Goal: Task Accomplishment & Management: Complete application form

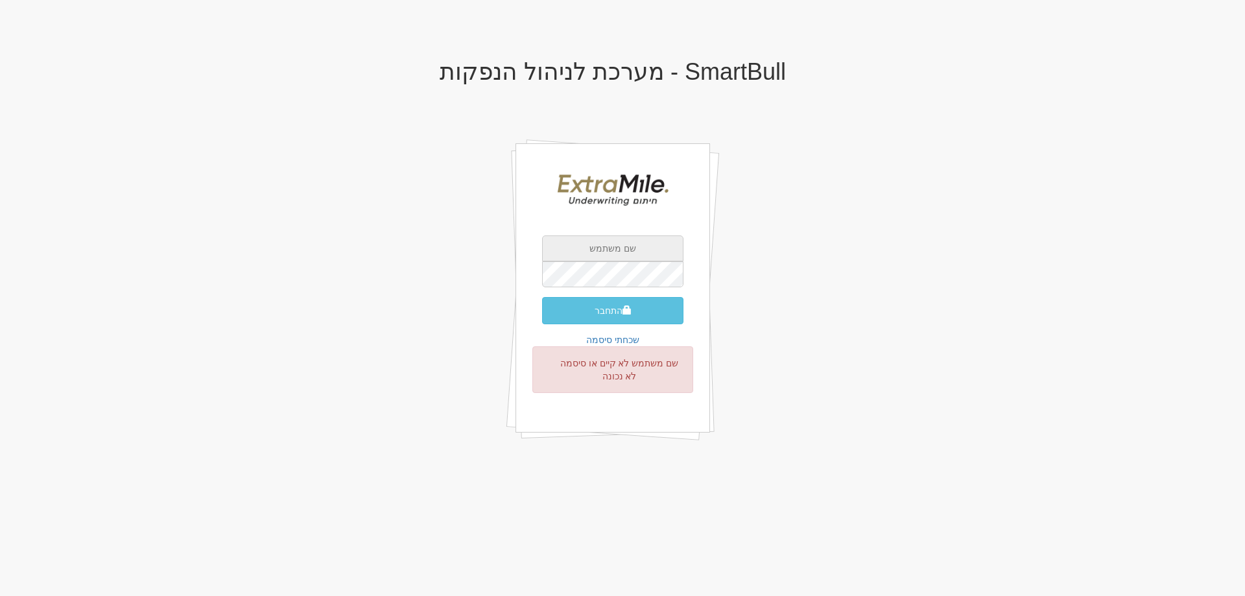
click at [612, 249] on input "text" at bounding box center [612, 248] width 141 height 26
type input "[EMAIL_ADDRESS][DOMAIN_NAME]"
click at [616, 342] on link "שכחתי סיסמה" at bounding box center [612, 340] width 53 height 10
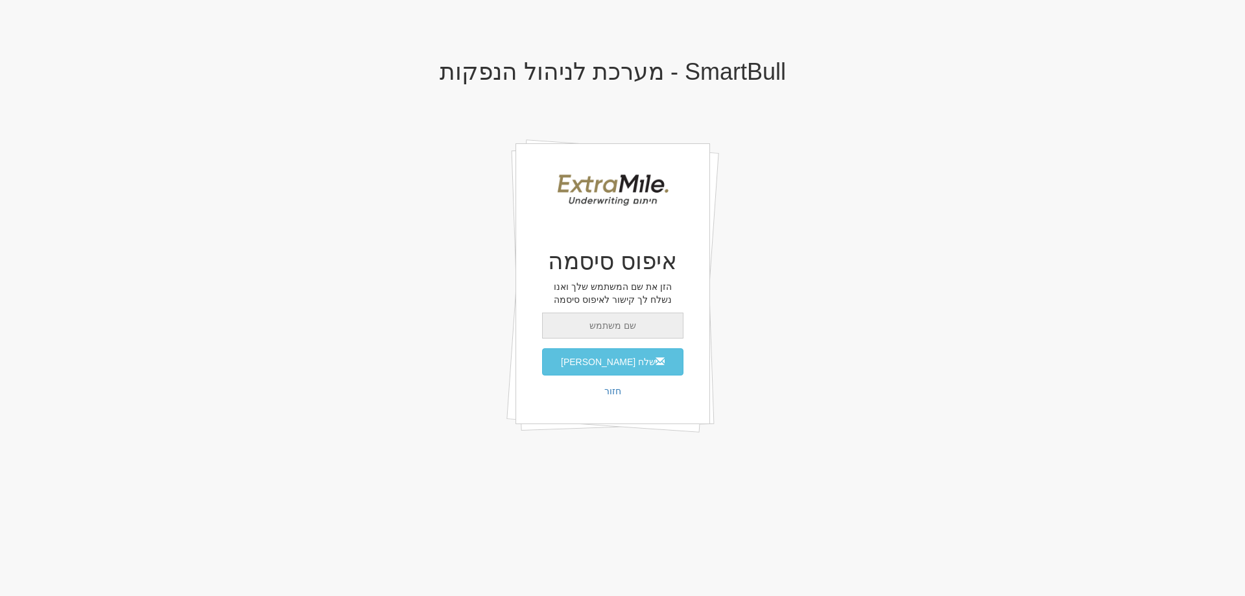
click at [618, 327] on input "email" at bounding box center [612, 326] width 141 height 26
type input "[EMAIL_ADDRESS][DOMAIN_NAME]"
click at [596, 368] on button "שלח מייל איפוס" at bounding box center [612, 361] width 141 height 27
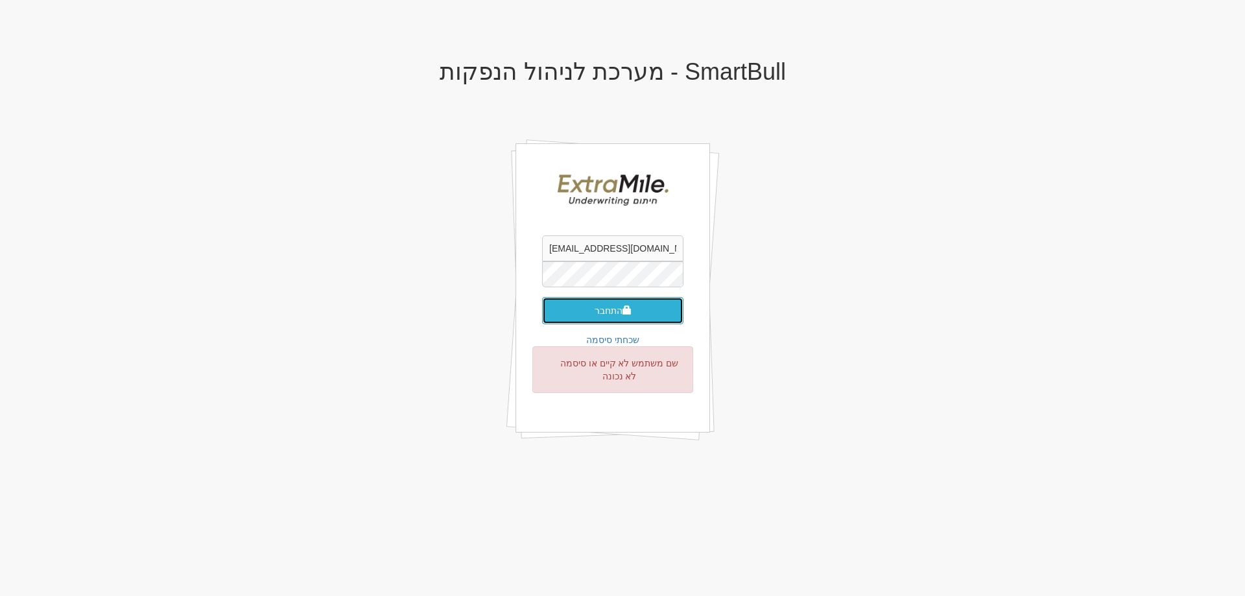
click at [577, 311] on button "התחבר" at bounding box center [612, 310] width 141 height 27
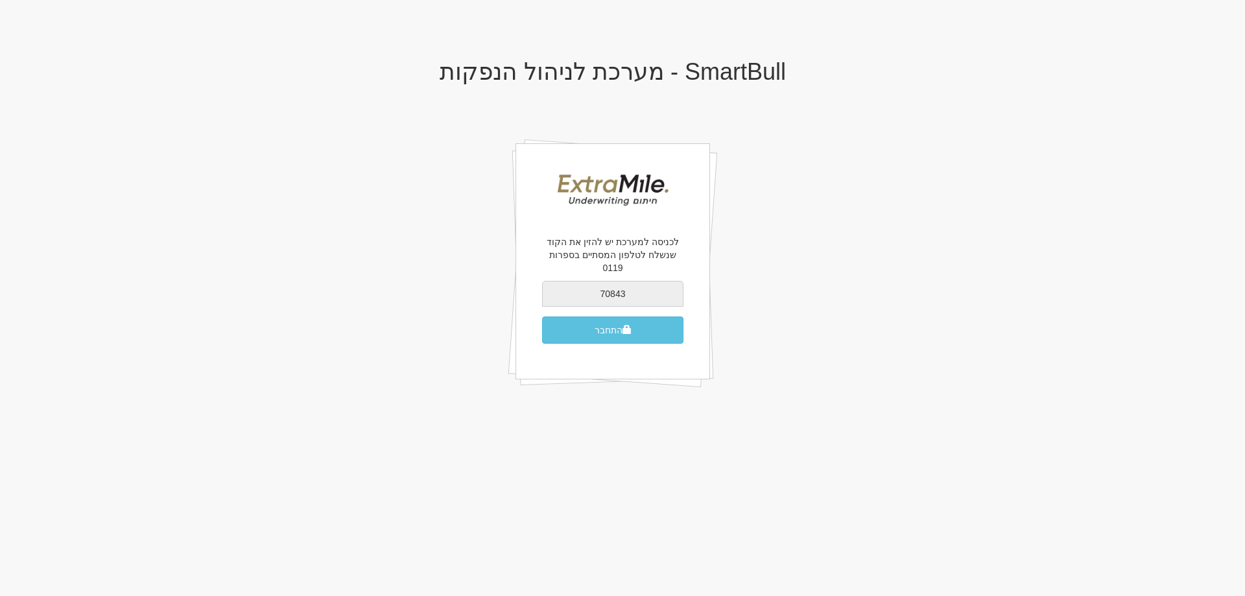
click at [542, 317] on button "התחבר" at bounding box center [612, 330] width 141 height 27
type input "708438"
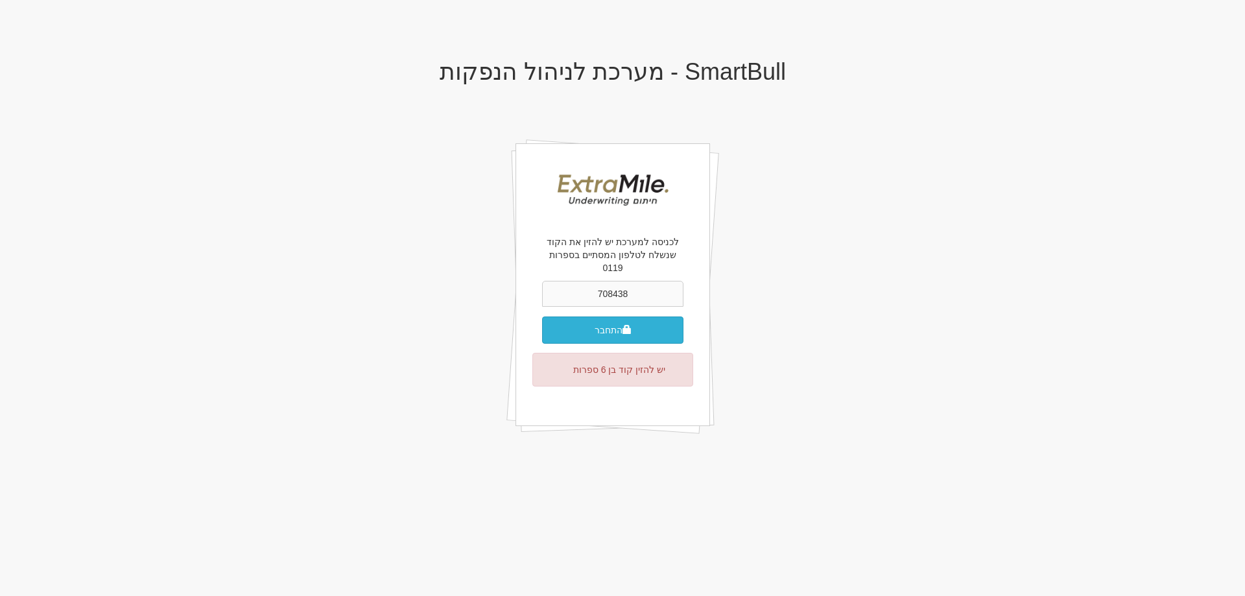
type input "708438"
click at [568, 317] on button "התחבר" at bounding box center [612, 330] width 141 height 27
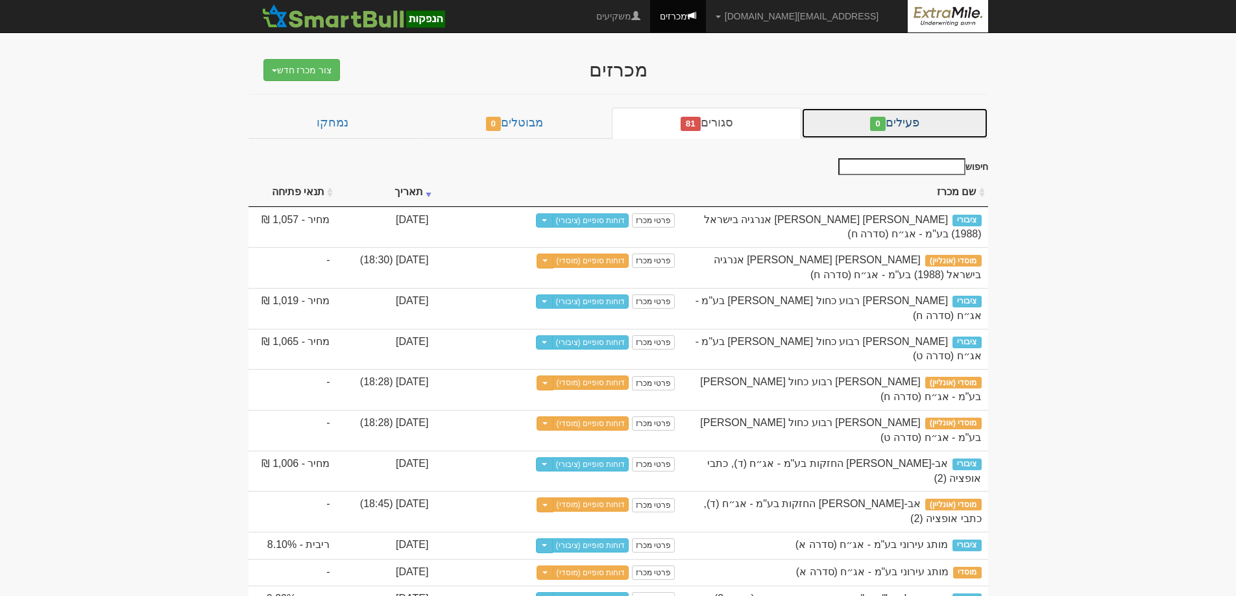
click at [898, 128] on link "פעילים 0" at bounding box center [894, 123] width 186 height 31
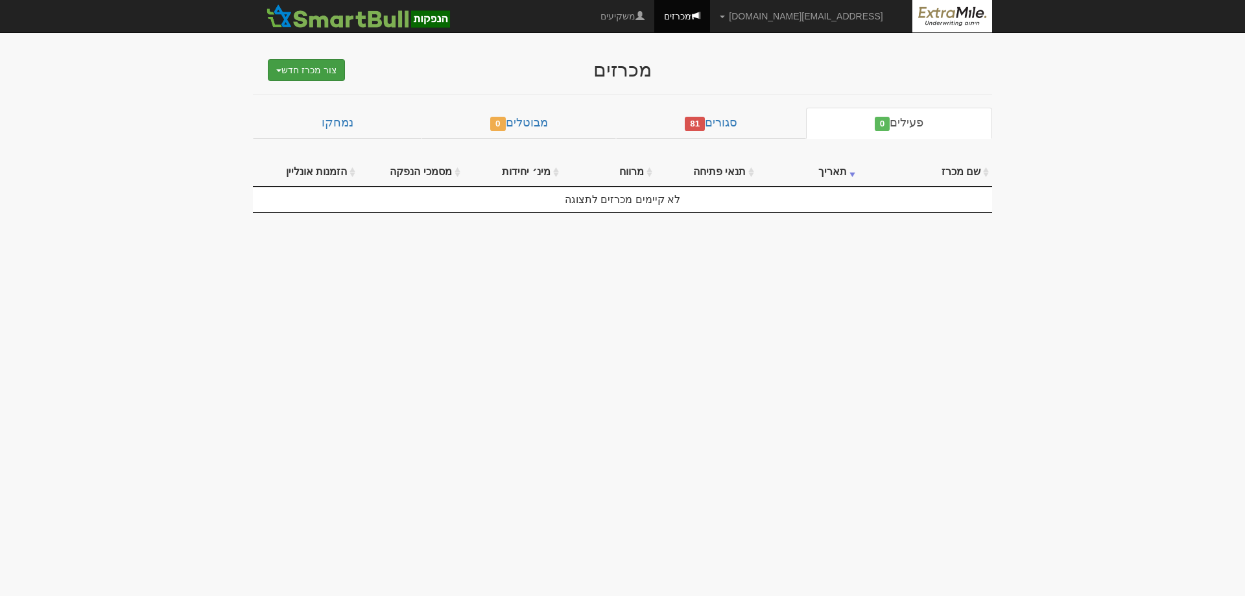
click at [313, 70] on button "צור מכרז חדש" at bounding box center [306, 70] width 77 height 22
click at [324, 93] on link "מוסדי" at bounding box center [273, 94] width 142 height 17
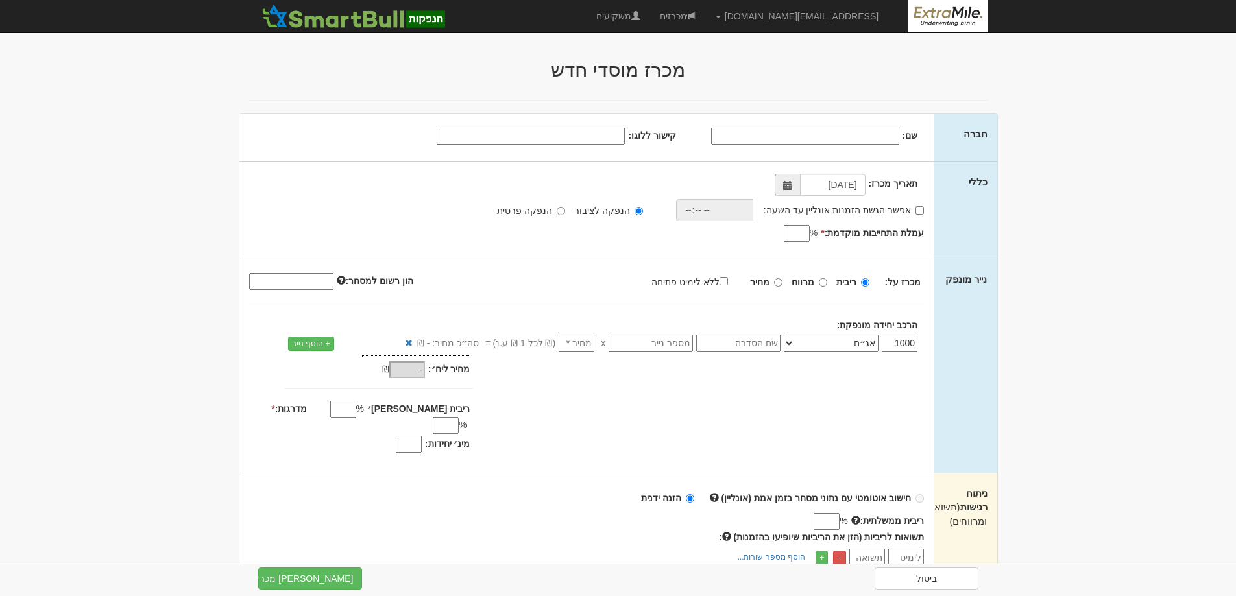
click at [546, 139] on input "קישור ללוגו:" at bounding box center [531, 136] width 188 height 17
paste input "data:image/jpeg;base64,/9j/4AAQSkZJRgABAQAAAQABAAD/2wCEAAkGBxISEhISEBIWFRUXFhcX…"
type input "data:image/jpeg;base64,/9j/4AAQSkZJRgABAQAAAQABAAD/2wCEAAkGBxISEhISEBIWFRUXFhcX…"
click at [859, 136] on input "שם:" at bounding box center [805, 136] width 188 height 17
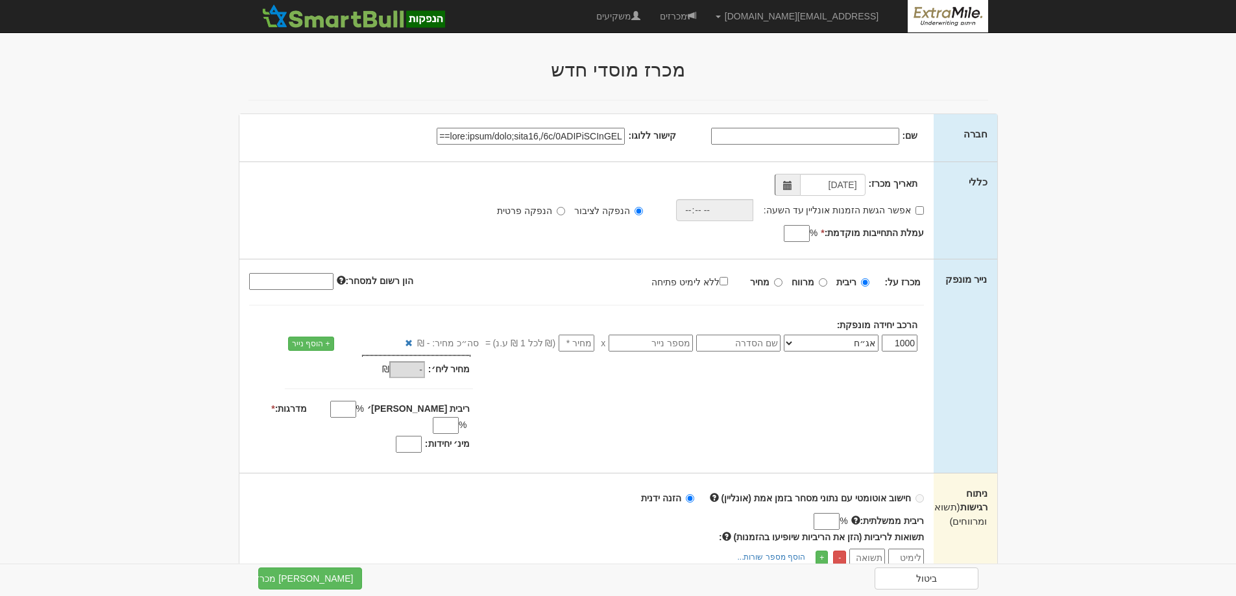
scroll to position [0, 0]
click at [791, 185] on span at bounding box center [787, 185] width 9 height 9
type input "רבוע כחול נדל"ן בע"מ"
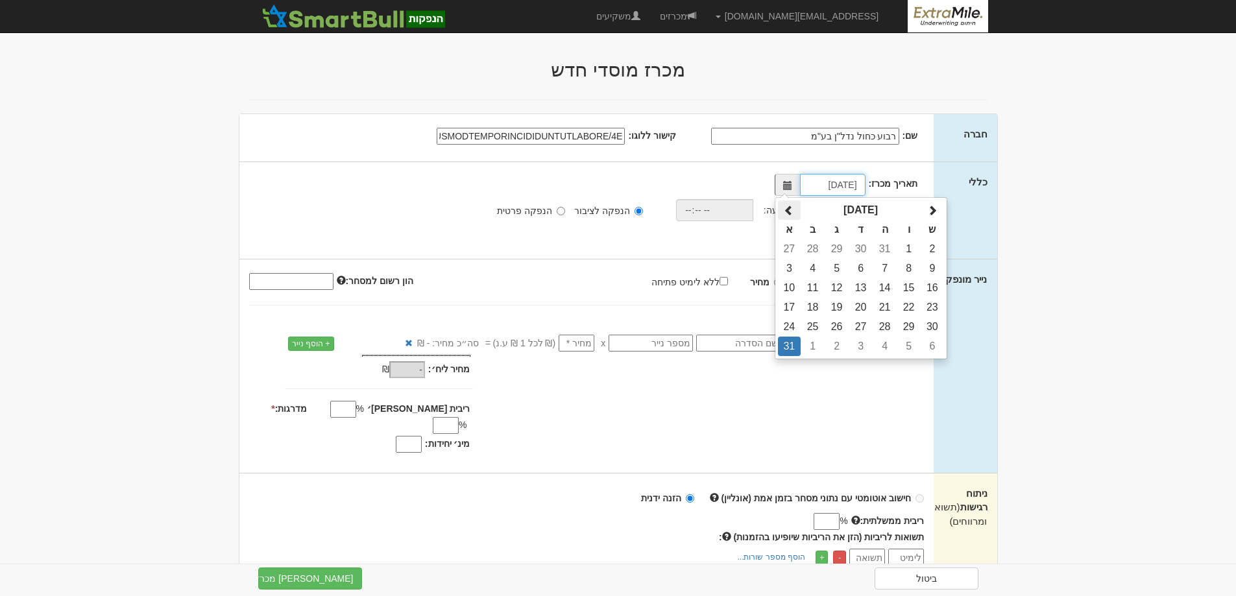
click at [789, 210] on span at bounding box center [789, 211] width 10 height 10
click at [933, 206] on span at bounding box center [932, 211] width 10 height 10
click at [819, 248] on td "1" at bounding box center [812, 248] width 24 height 19
type input "01/09/2025"
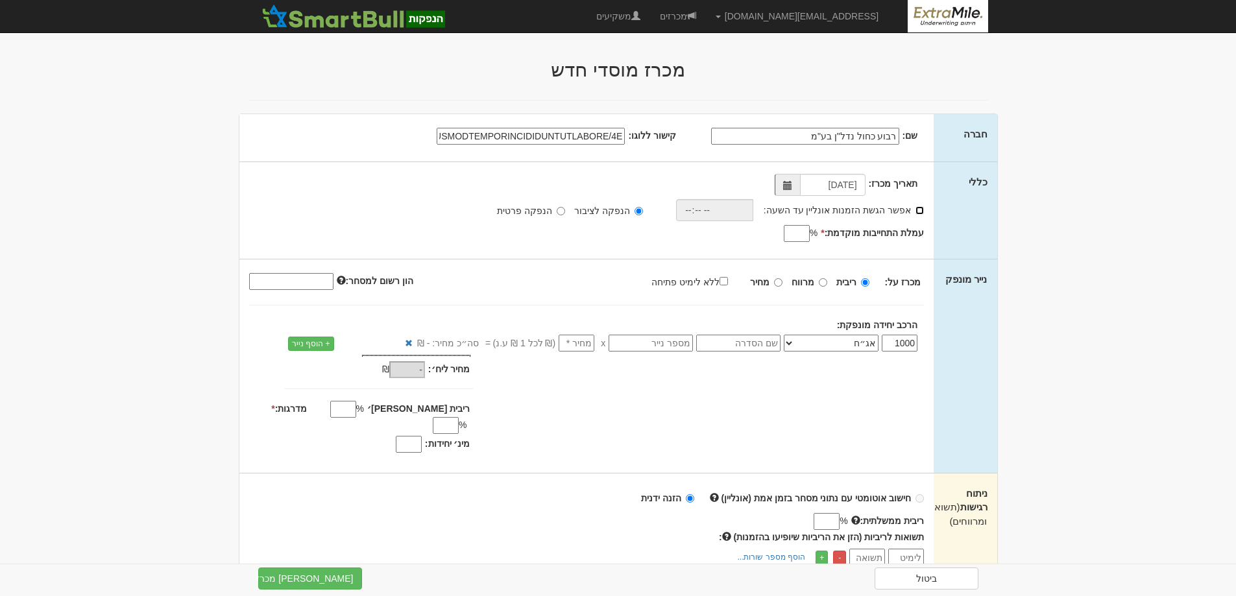
click at [920, 210] on input "אפשר הגשת הזמנות אונליין עד השעה:" at bounding box center [919, 210] width 8 height 8
checkbox input "true"
click at [691, 213] on input "time" at bounding box center [711, 210] width 77 height 22
type input "18:30"
click at [797, 234] on input "עמלת התחייבות מוקדמת: *" at bounding box center [797, 233] width 26 height 17
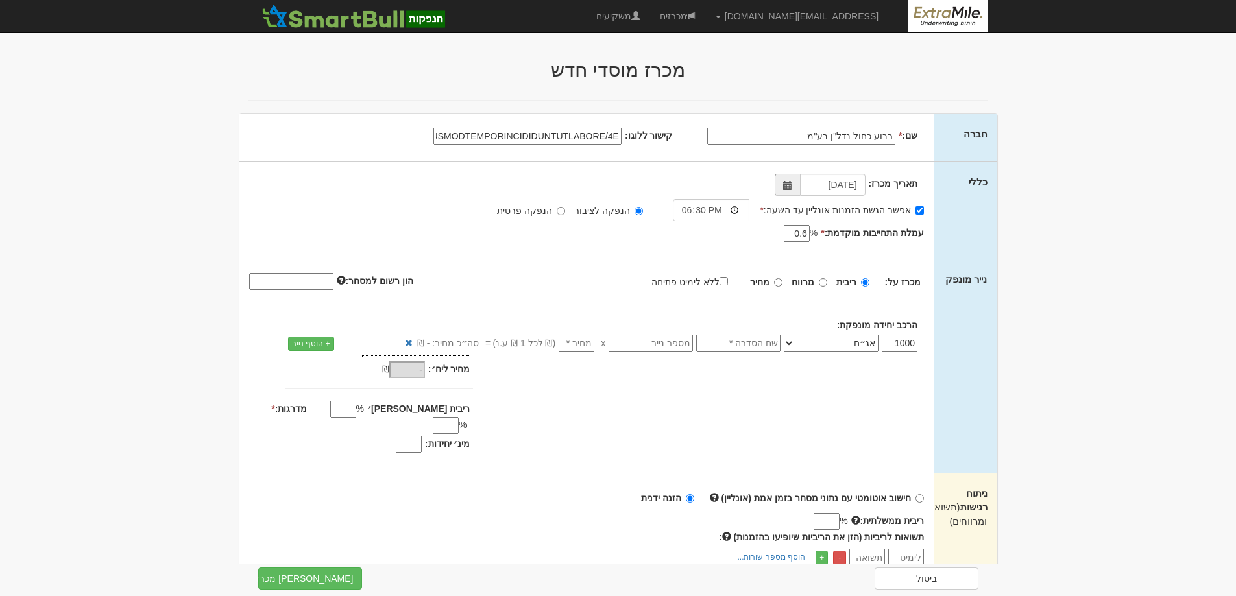
type input "0.6"
click at [782, 283] on input "מחיר" at bounding box center [778, 282] width 8 height 8
radio input "true"
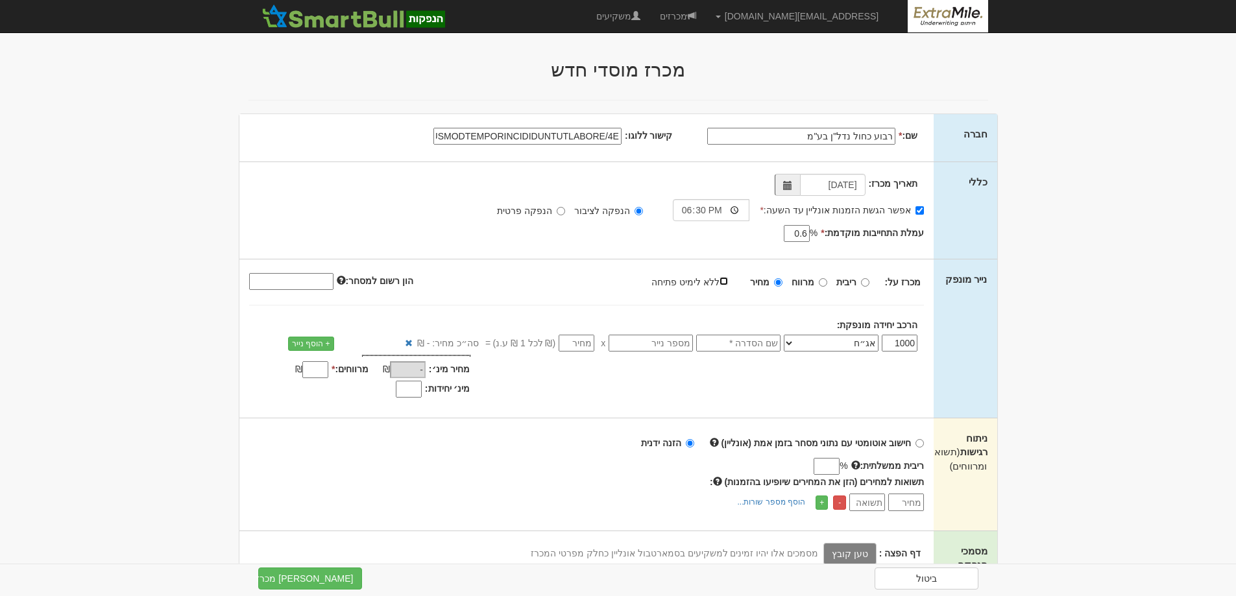
click at [726, 281] on input "ללא לימיט פתיחה" at bounding box center [723, 281] width 8 height 8
checkbox input "true"
type input "100"
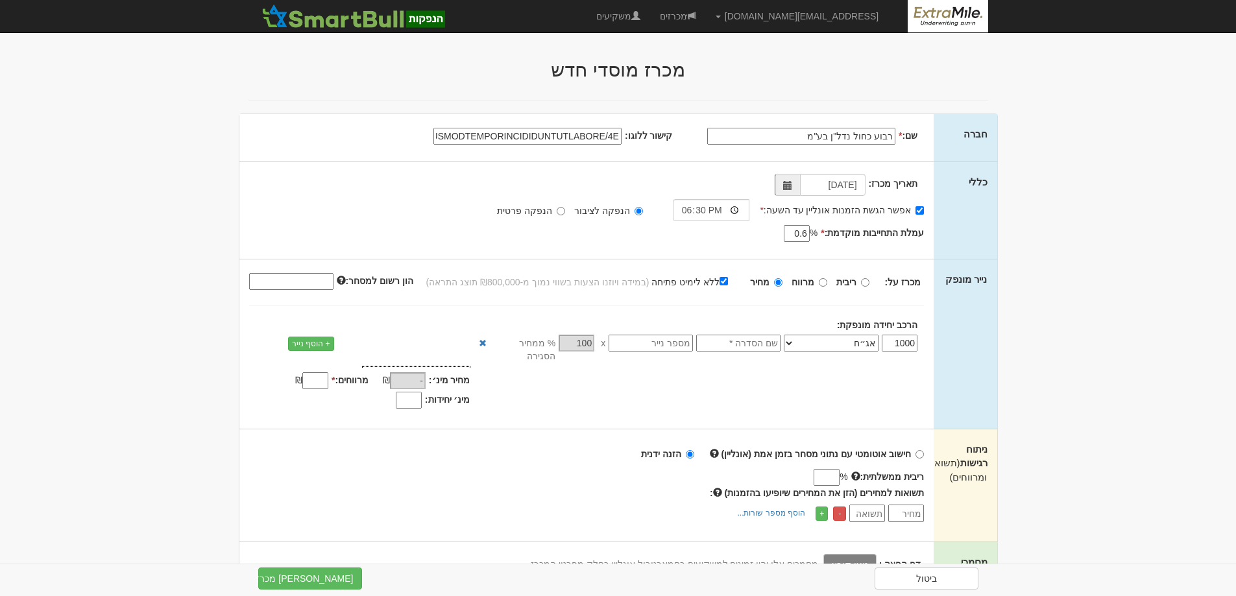
click at [763, 342] on input "text" at bounding box center [738, 343] width 84 height 17
type input "ר"
type input "סדרה ט"
click at [663, 344] on input "text" at bounding box center [650, 343] width 84 height 17
click at [642, 346] on input "text" at bounding box center [650, 343] width 84 height 17
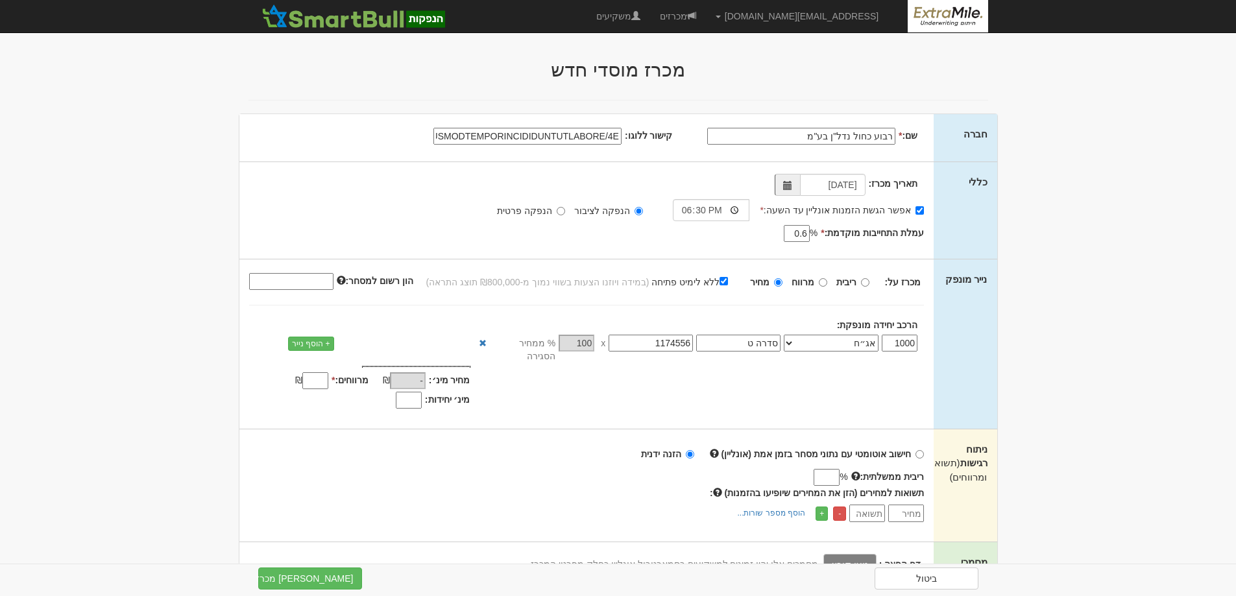
type input "1174556"
click at [313, 274] on input "הון רשום למסחר:" at bounding box center [291, 281] width 84 height 17
type input "999910075"
click at [315, 372] on input "מרווחים: *" at bounding box center [315, 380] width 26 height 17
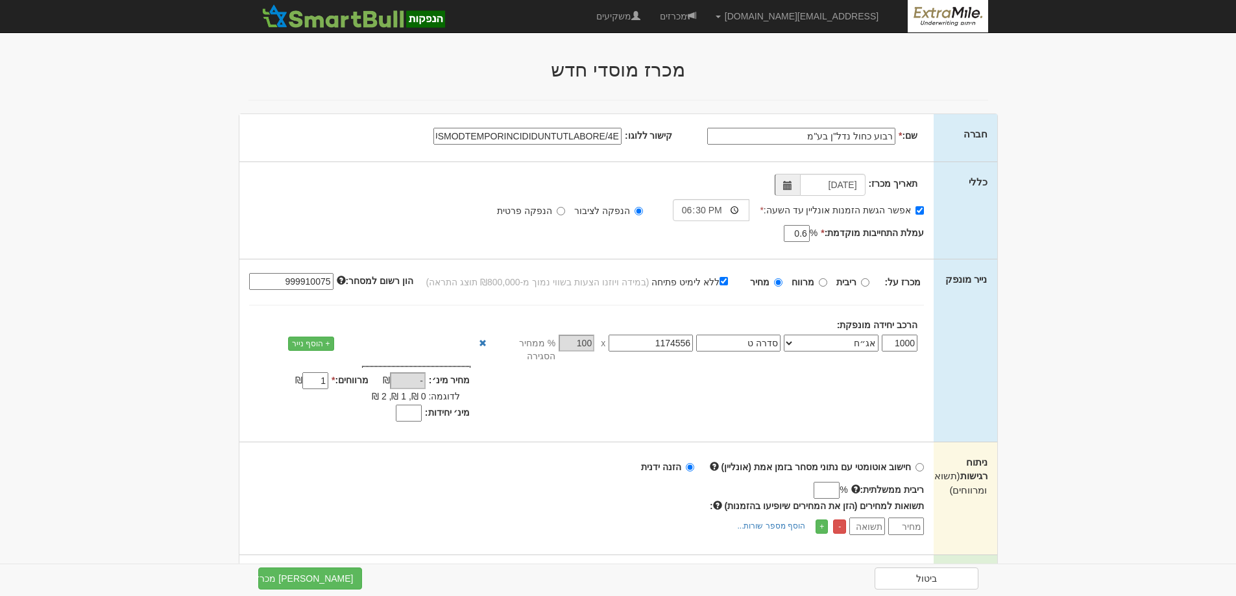
type input "1"
click at [408, 406] on input "מינ׳ יחידות:" at bounding box center [409, 413] width 26 height 17
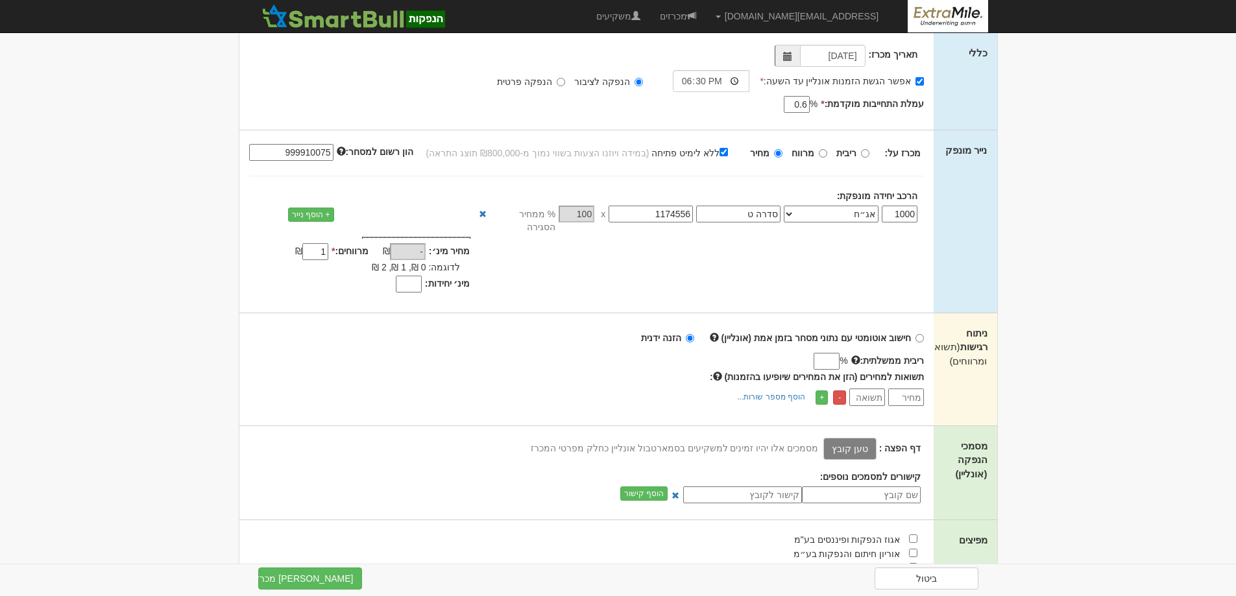
scroll to position [130, 0]
click at [814, 352] on input "ריבית ממשלתית:" at bounding box center [826, 360] width 26 height 17
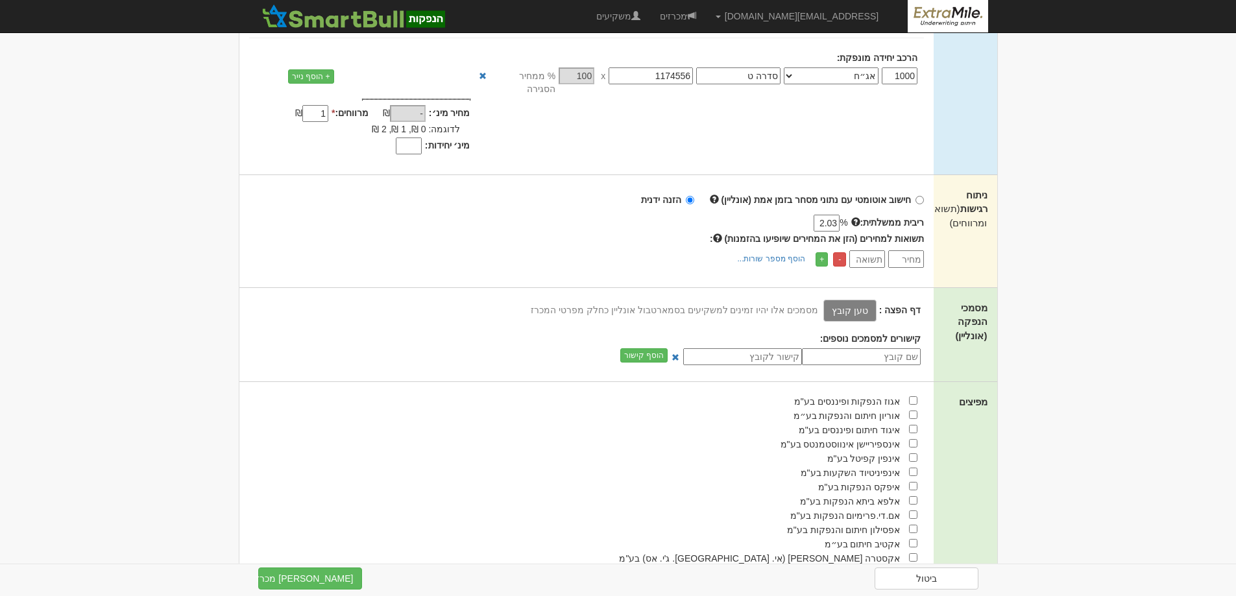
scroll to position [186, 0]
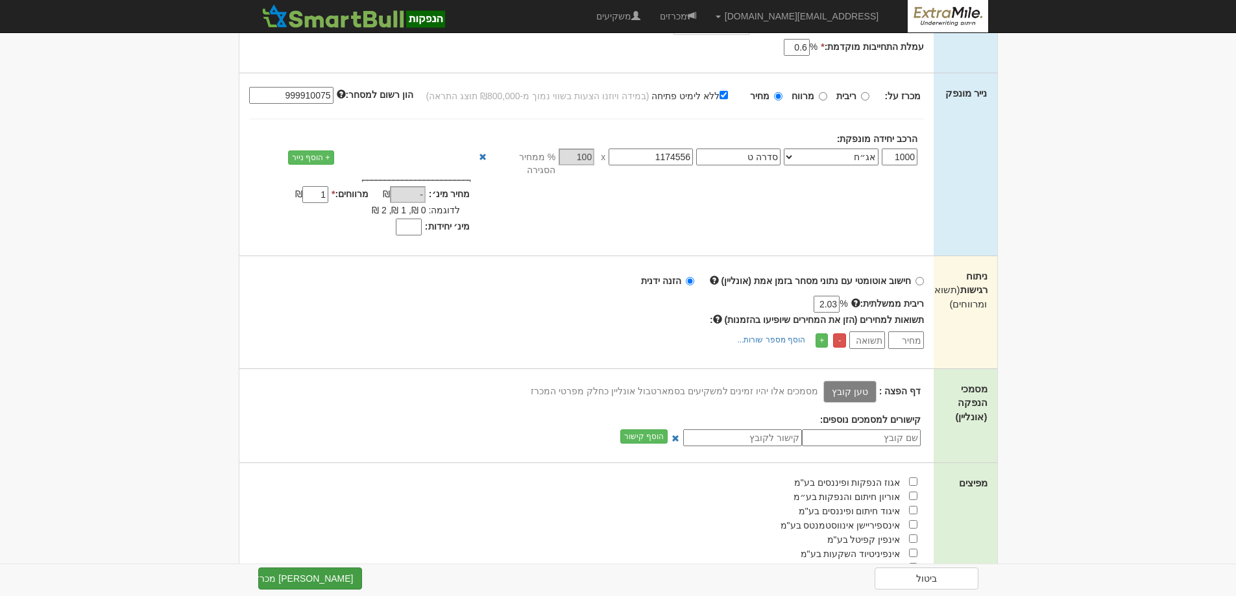
type input "2.03"
click at [317, 578] on button "צור מכרז" at bounding box center [310, 579] width 104 height 22
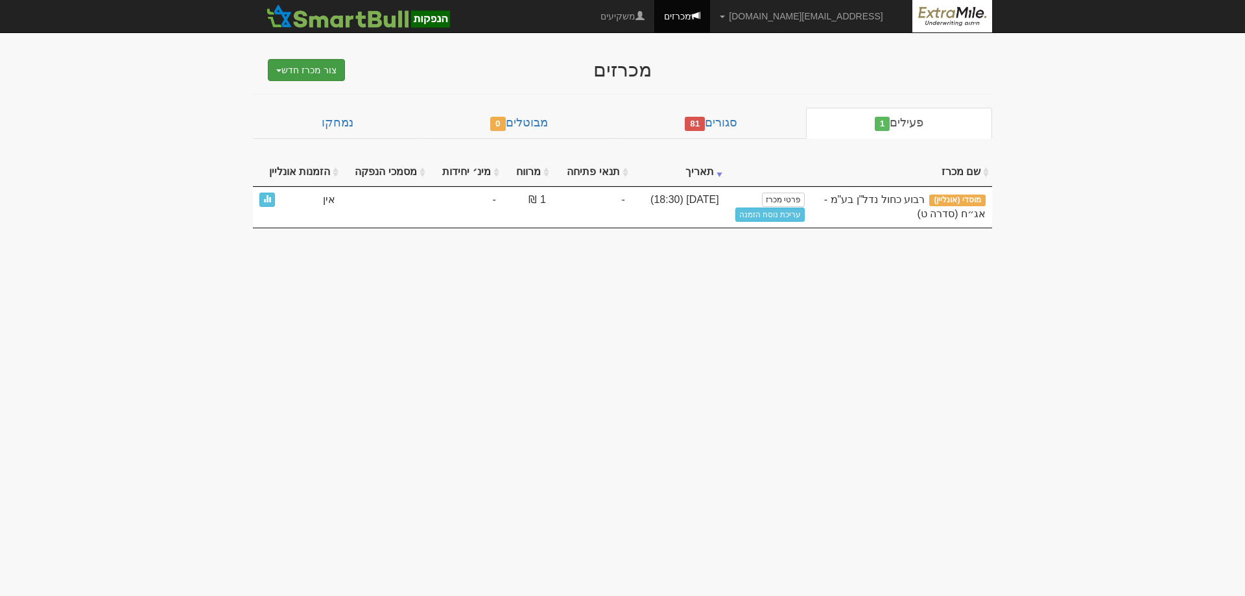
click at [311, 71] on button "צור מכרז חדש" at bounding box center [306, 70] width 77 height 22
click at [315, 98] on link "מוסדי" at bounding box center [273, 94] width 142 height 17
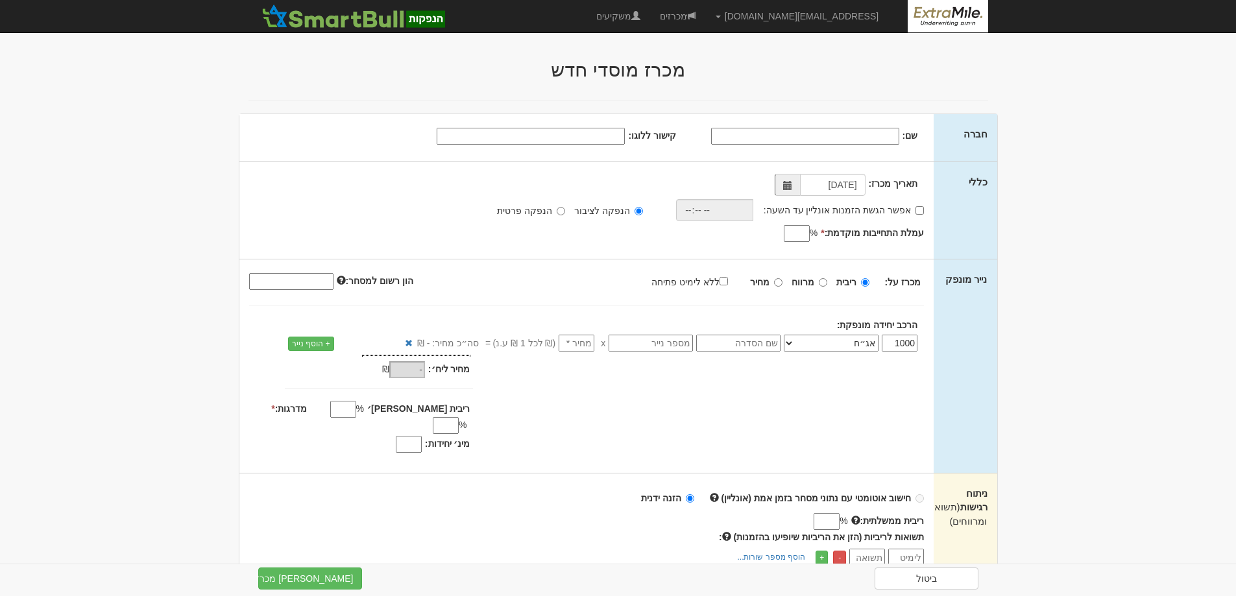
paste input "data:image/jpeg;base64,/9j/4AAQSkZJRgABAQAAAQABAAD/2wCEAAkGBxISEhISEBIWFRUXFhcX…"
type input "data:image/jpeg;base64,/9j/4AAQSkZJRgABAQAAAQABAAD/2wCEAAkGBxISEhISEBIWFRUXFhcX…"
click at [863, 136] on input "שם:" at bounding box center [805, 136] width 188 height 17
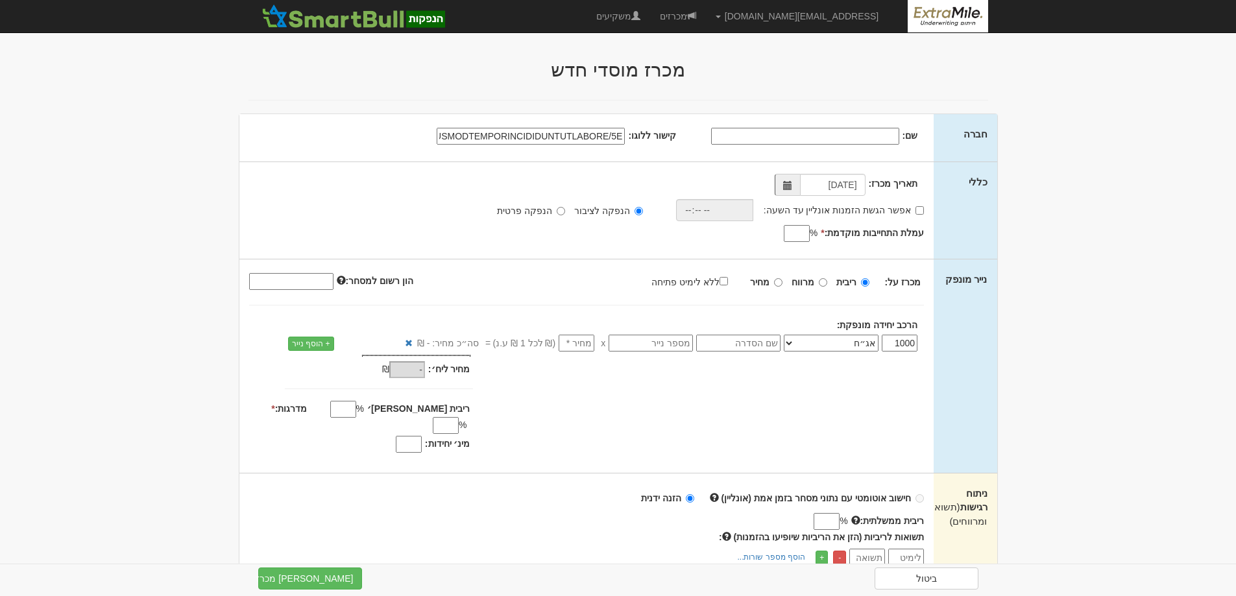
type input "רבוע כחול נדל"ן בע"מ"
click at [792, 189] on span at bounding box center [787, 185] width 9 height 9
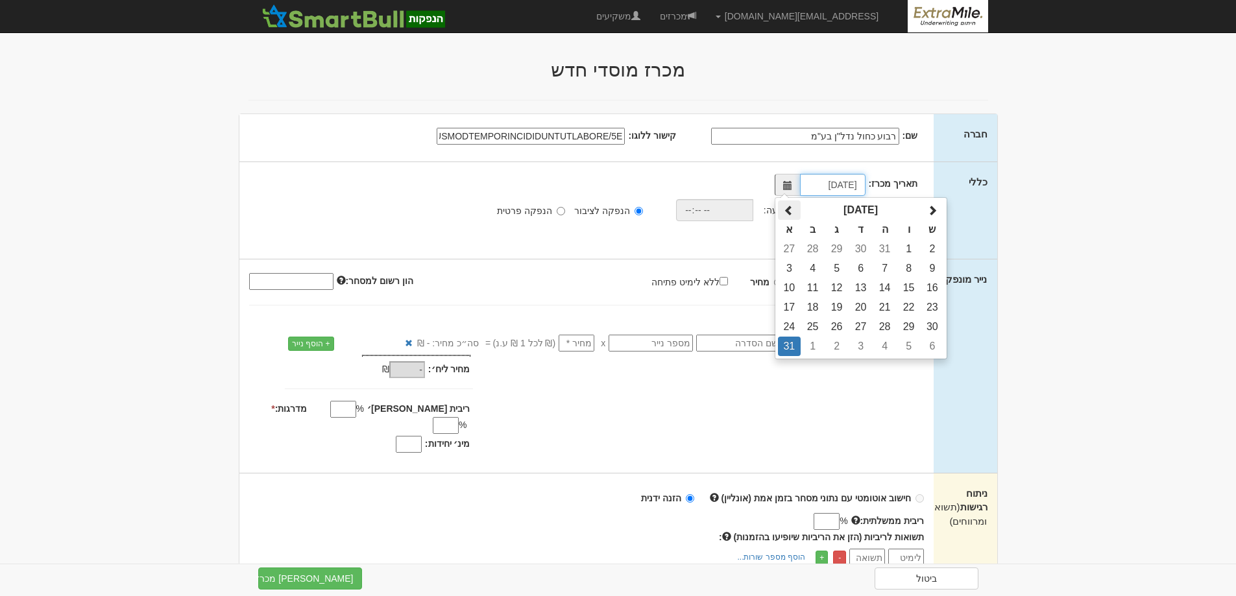
click at [792, 210] on span at bounding box center [789, 211] width 10 height 10
click at [937, 208] on span at bounding box center [932, 211] width 10 height 10
click at [818, 246] on td "1" at bounding box center [812, 248] width 24 height 19
type input "01/09/2025"
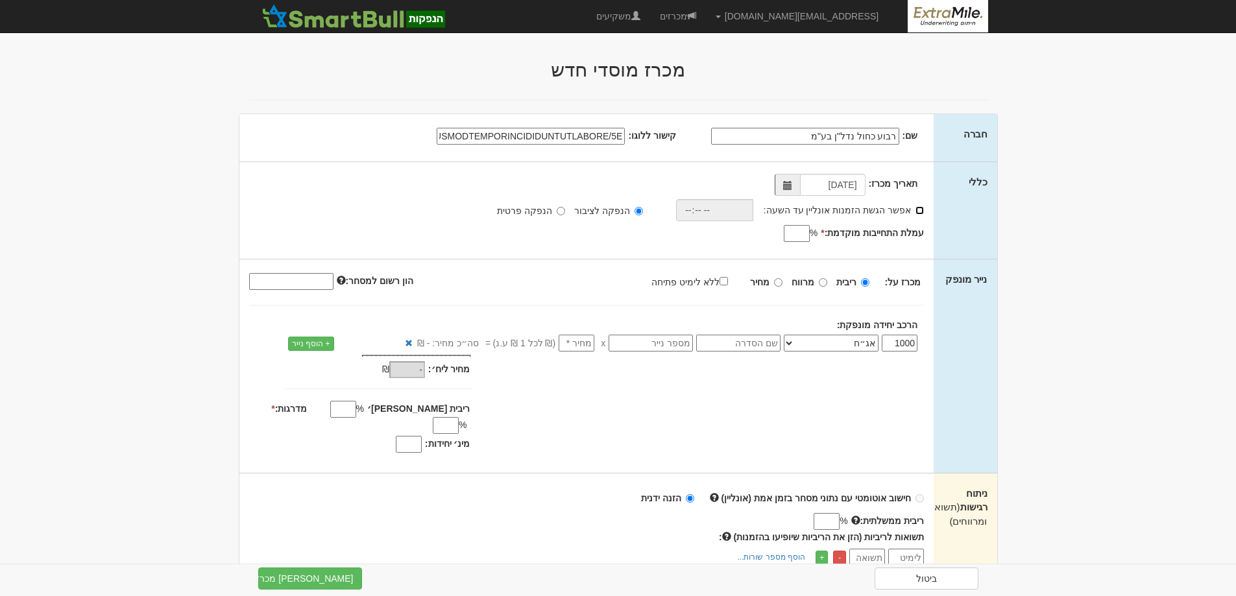
click at [921, 213] on input "אפשר הגשת הזמנות אונליין עד השעה:" at bounding box center [919, 210] width 8 height 8
checkbox input "true"
click at [712, 206] on input "time" at bounding box center [711, 210] width 77 height 22
click at [693, 215] on input "time" at bounding box center [711, 210] width 77 height 22
type input "18:30"
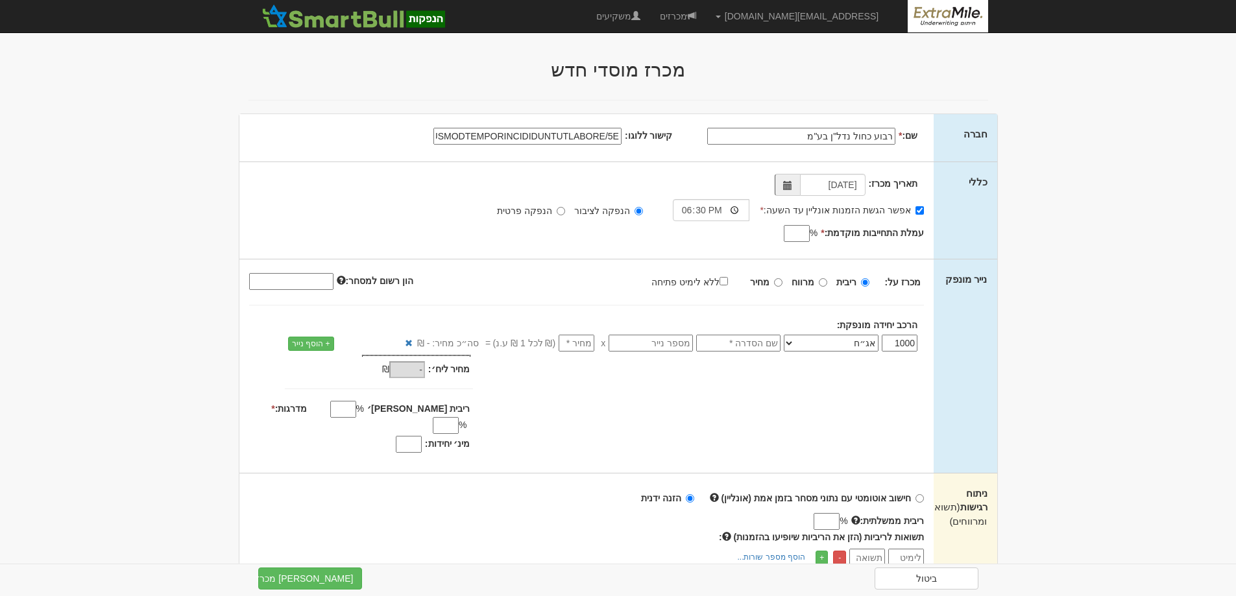
click at [785, 235] on input "עמלת התחייבות מוקדמת: *" at bounding box center [797, 233] width 26 height 17
type input "0.6"
click at [780, 285] on input "מחיר" at bounding box center [778, 282] width 8 height 8
radio input "true"
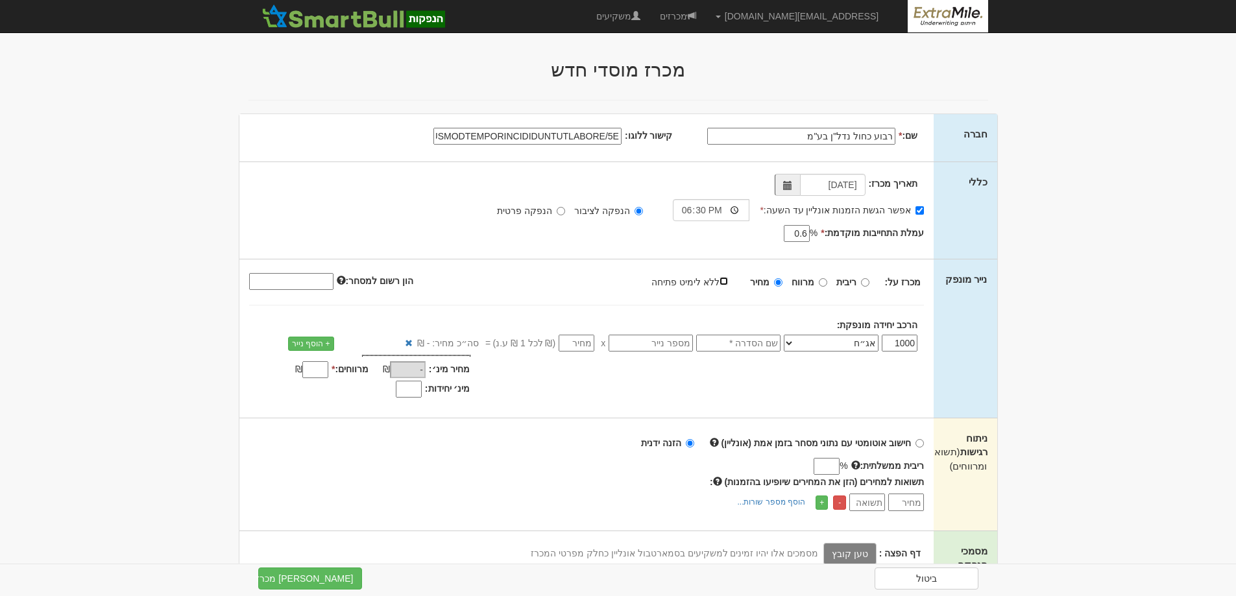
click at [725, 283] on input "ללא לימיט פתיחה" at bounding box center [723, 281] width 8 height 8
checkbox input "true"
type input "100"
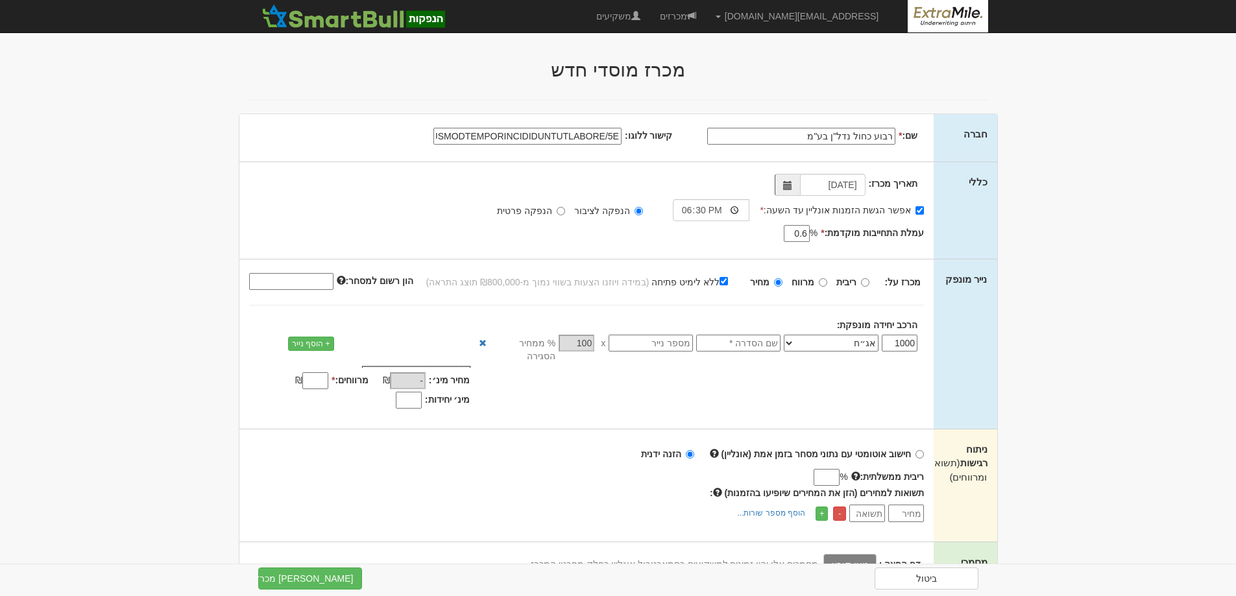
click at [762, 344] on input "text" at bounding box center [738, 343] width 84 height 17
type input "סדרה י"
click at [675, 343] on input "text" at bounding box center [650, 343] width 84 height 17
click at [663, 346] on input "text" at bounding box center [650, 343] width 84 height 17
type input "1213396"
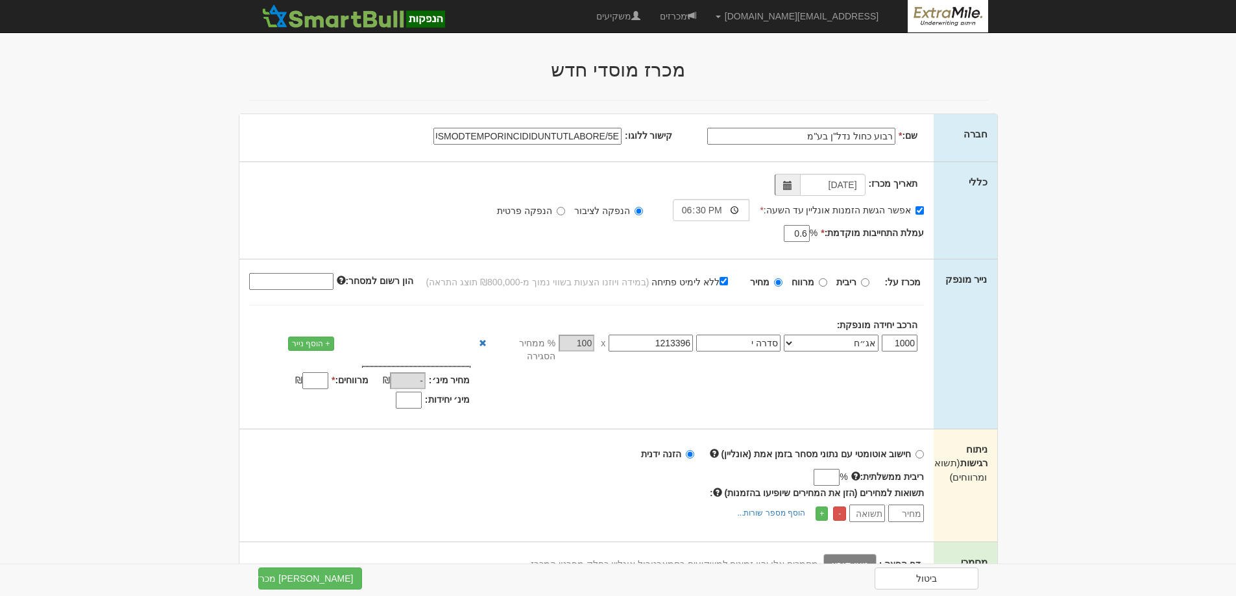
click at [315, 376] on input "מרווחים: *" at bounding box center [315, 380] width 26 height 17
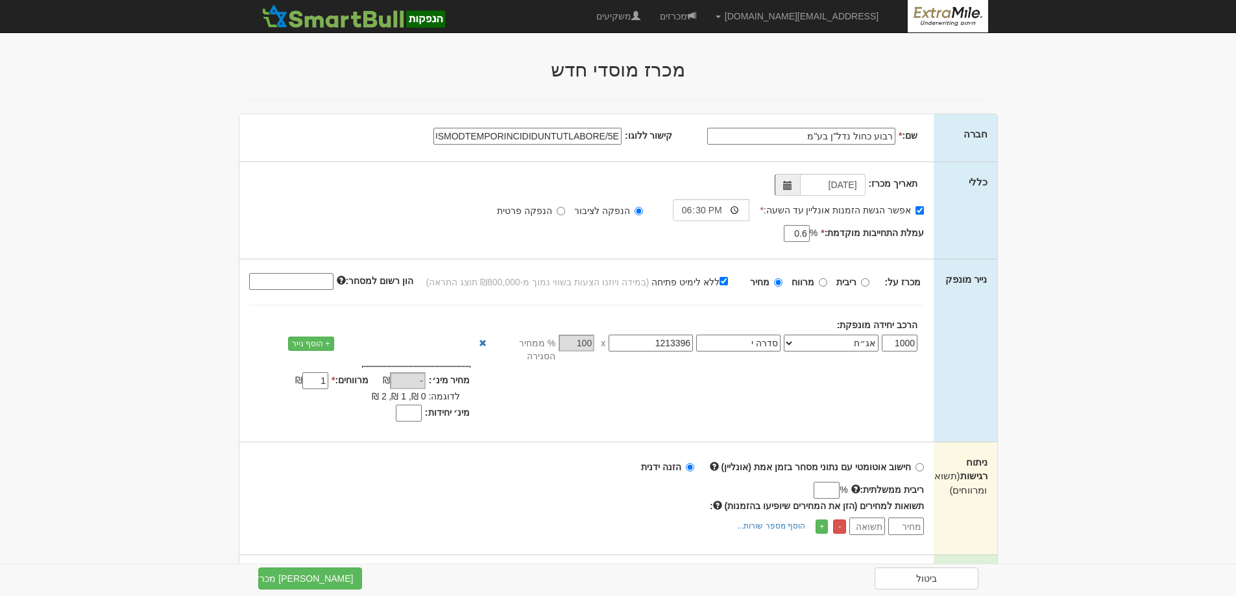
type input "1"
click at [315, 280] on input "הון רשום למסחר:" at bounding box center [291, 281] width 84 height 17
type input "411616000"
click at [818, 482] on input "ריבית ממשלתית:" at bounding box center [826, 490] width 26 height 17
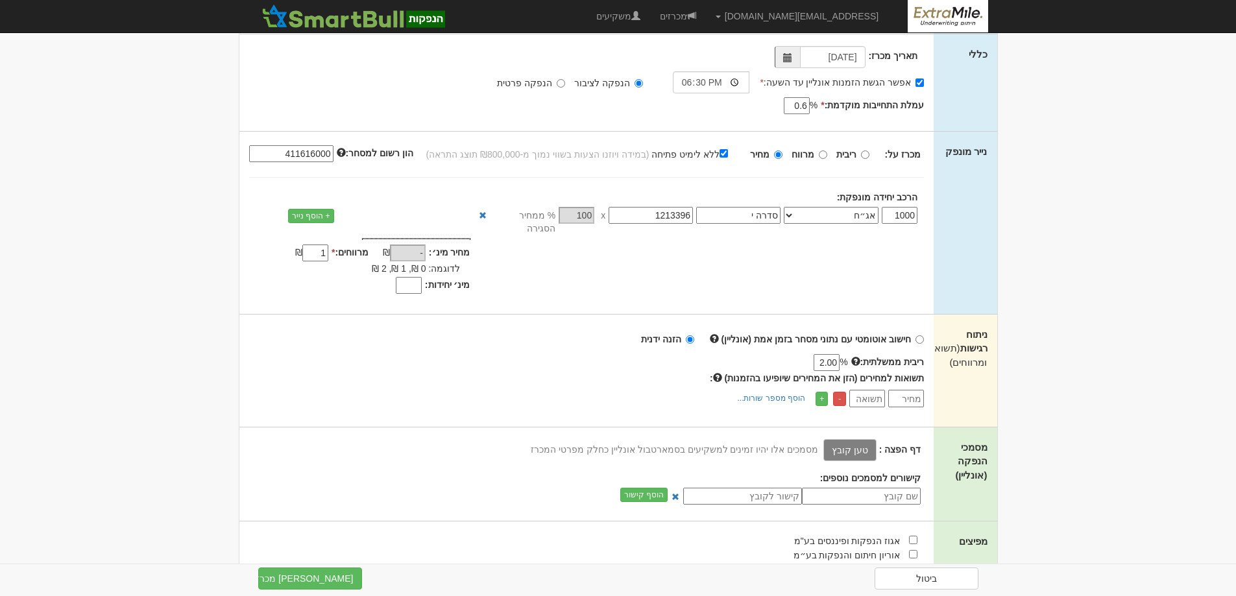
scroll to position [130, 0]
type input "2.00"
click at [300, 575] on button "צור מכרז" at bounding box center [310, 579] width 104 height 22
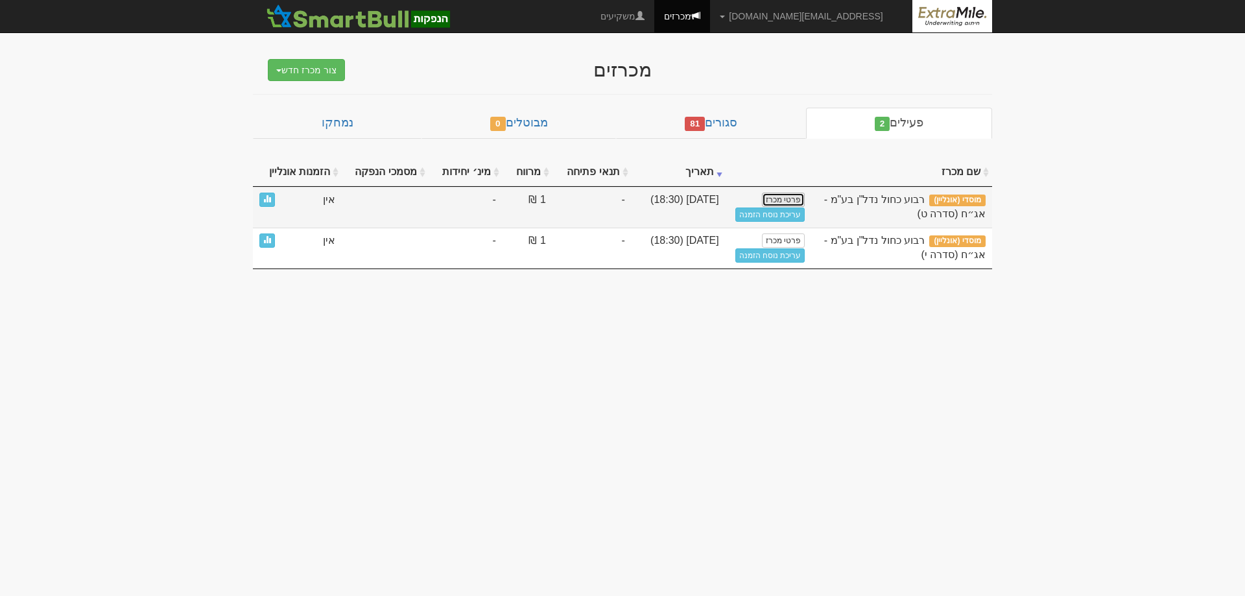
click at [776, 200] on link "פרטי מכרז" at bounding box center [783, 200] width 43 height 14
click at [785, 213] on link "עריכת נוסח הזמנה" at bounding box center [771, 215] width 70 height 14
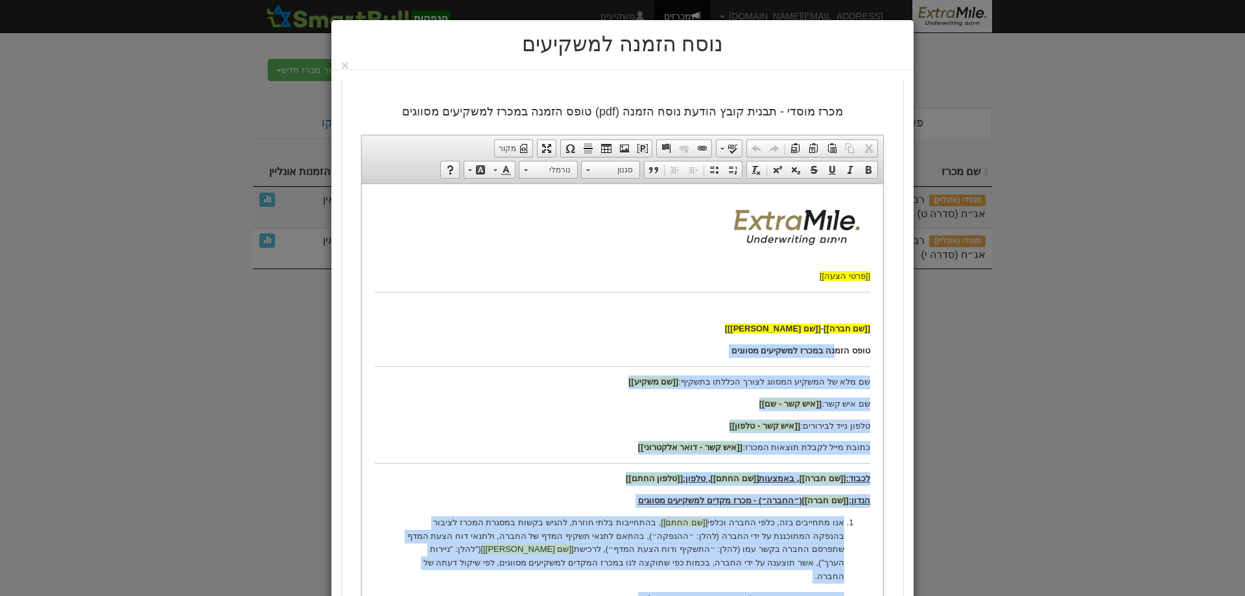
drag, startPoint x: 843, startPoint y: 306, endPoint x: 839, endPoint y: 328, distance: 23.2
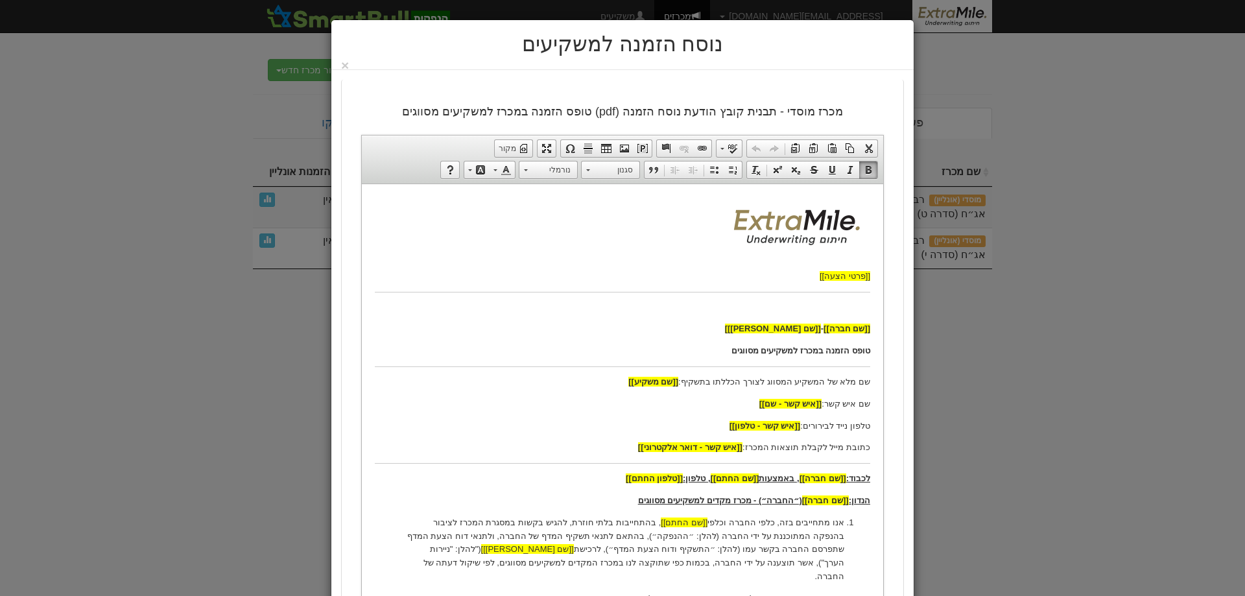
click at [728, 325] on p "[[שם חברה]] - [[שם נייר מונפק]]" at bounding box center [623, 329] width 496 height 14
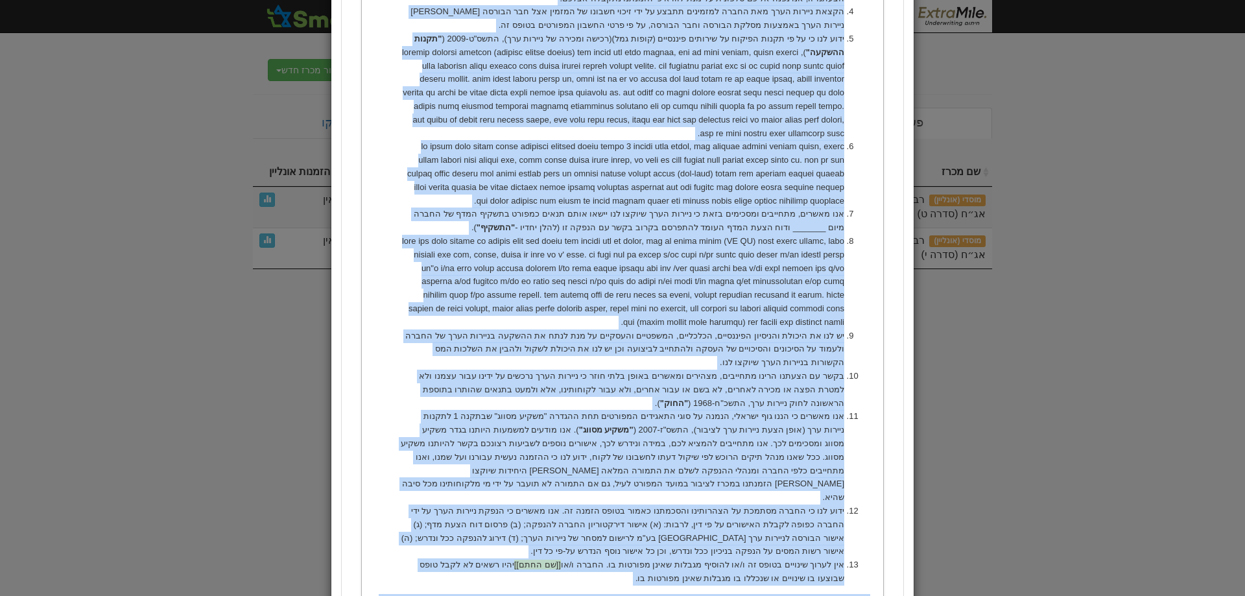
scroll to position [1077, 0]
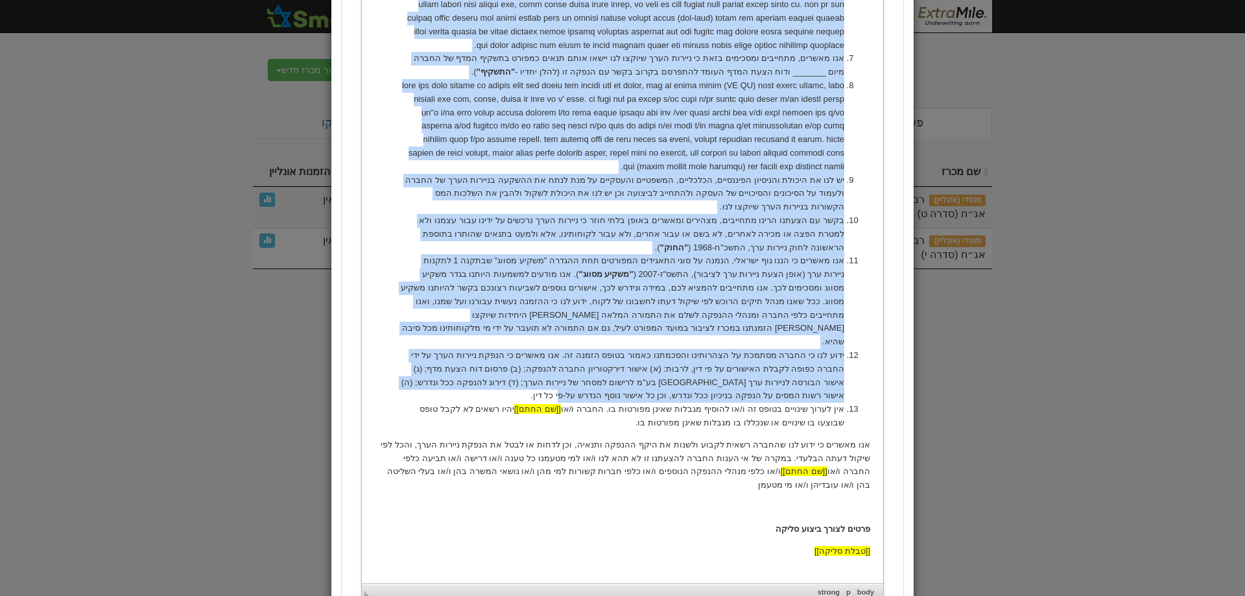
drag, startPoint x: 843, startPoint y: -266, endPoint x: 716, endPoint y: 356, distance: 634.9
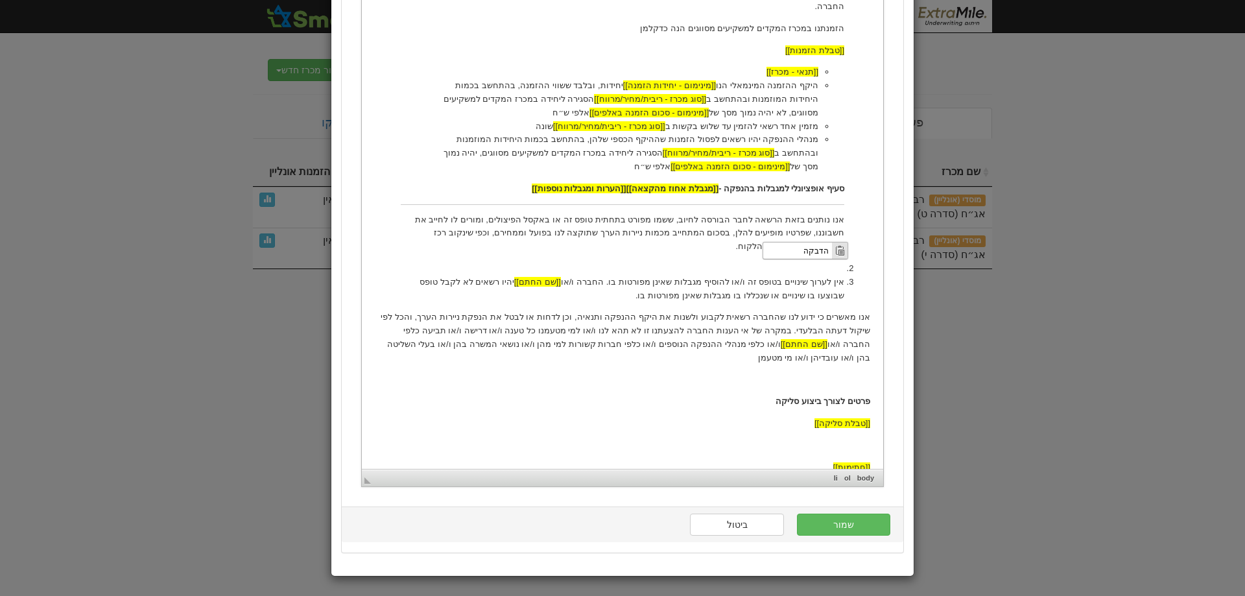
scroll to position [0, 0]
click at [802, 254] on span "הדבקה" at bounding box center [797, 250] width 69 height 16
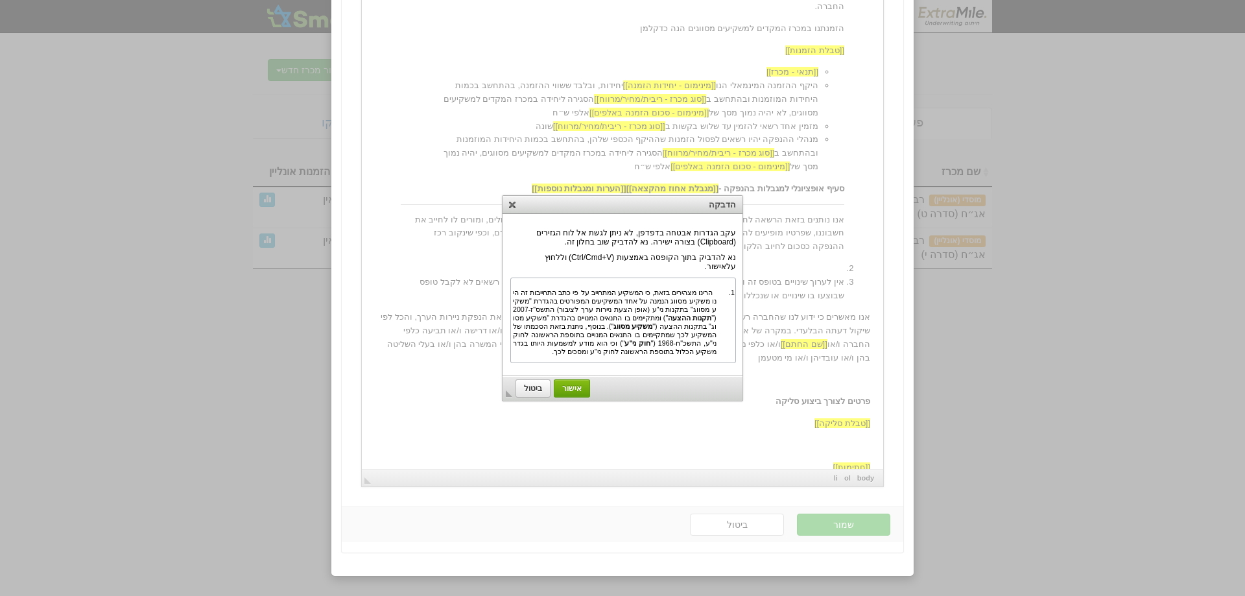
click at [575, 392] on span "אישור" at bounding box center [572, 388] width 35 height 9
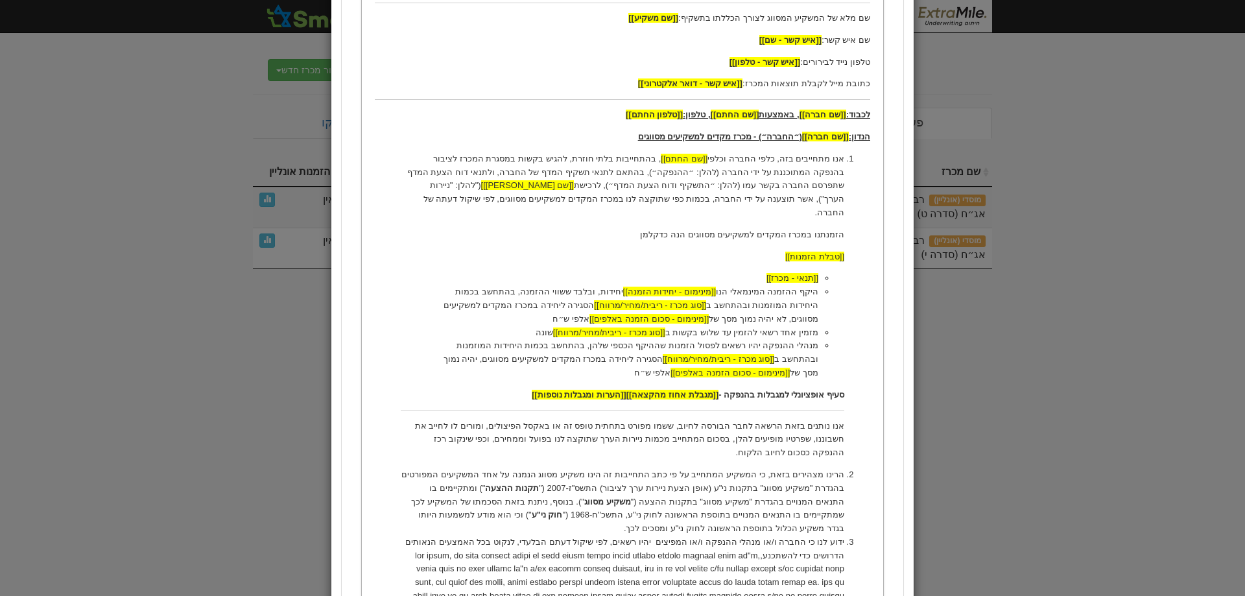
scroll to position [323, 0]
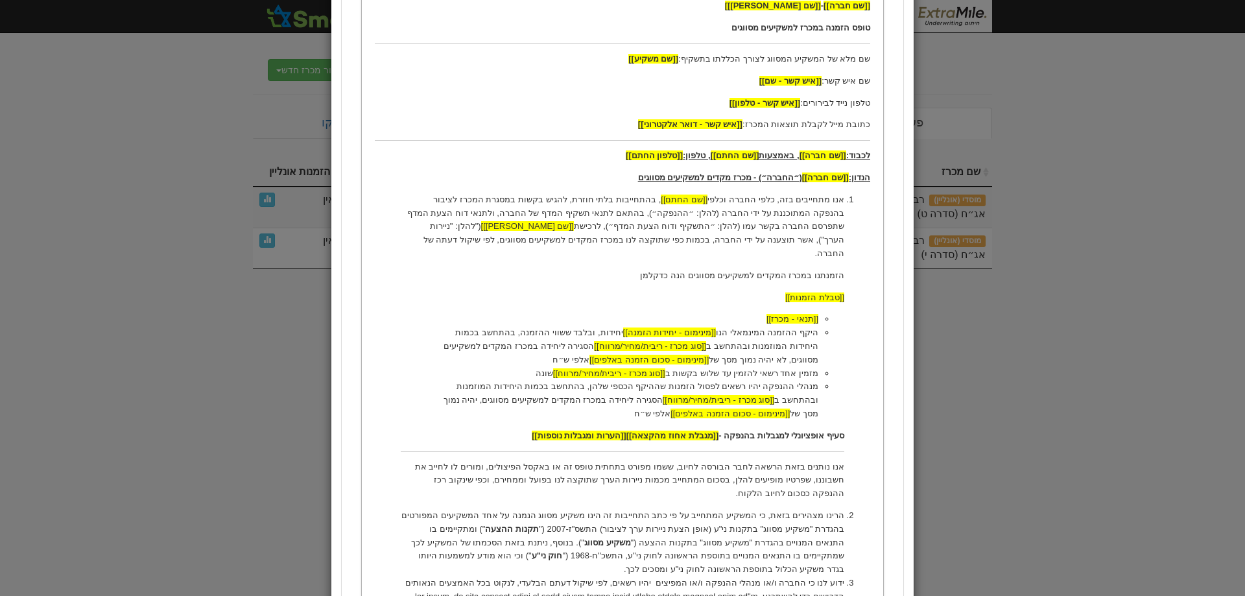
click at [601, 213] on p "אנו מתחייבים בזה, כלפי החברה וכלפי [[שם החתם]] , בהתחייבות בלתי חוזרת, להגיש בק…" at bounding box center [623, 226] width 444 height 67
click at [601, 212] on p "אנו מתחייבים בזה, כלפי החברה וכלפי [[שם החתם]] , בהתחייבות בלתי חוזרת, להגיש בק…" at bounding box center [623, 226] width 444 height 67
click at [562, 224] on span "הדבקה" at bounding box center [555, 220] width 69 height 16
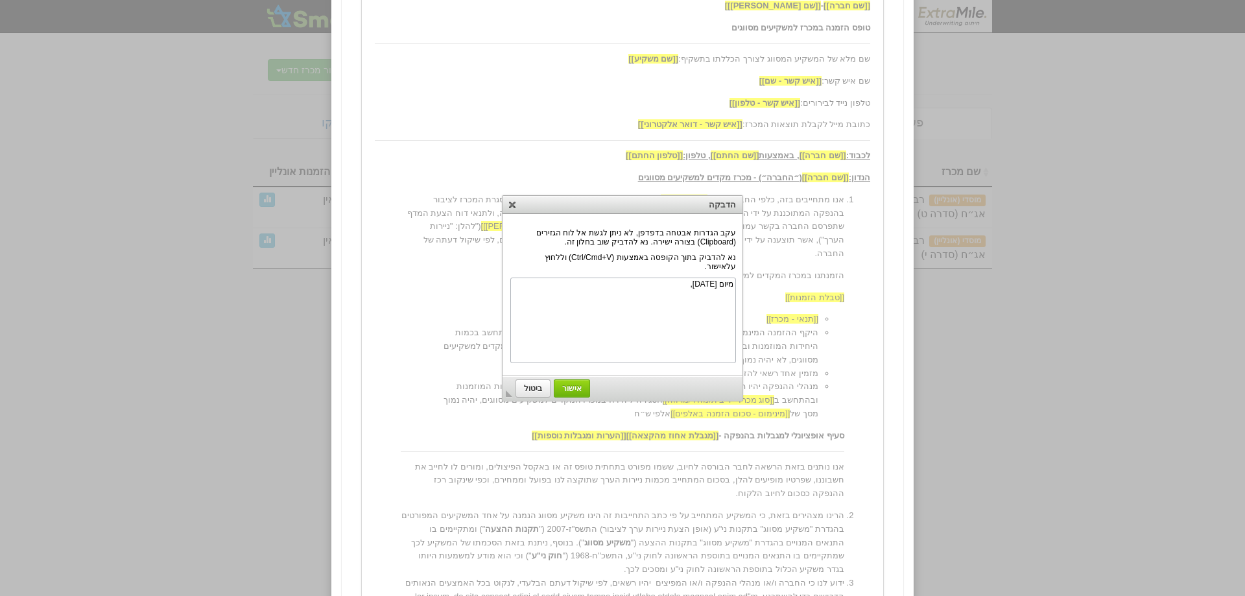
scroll to position [0, 0]
click at [574, 389] on span "אישור" at bounding box center [572, 388] width 35 height 9
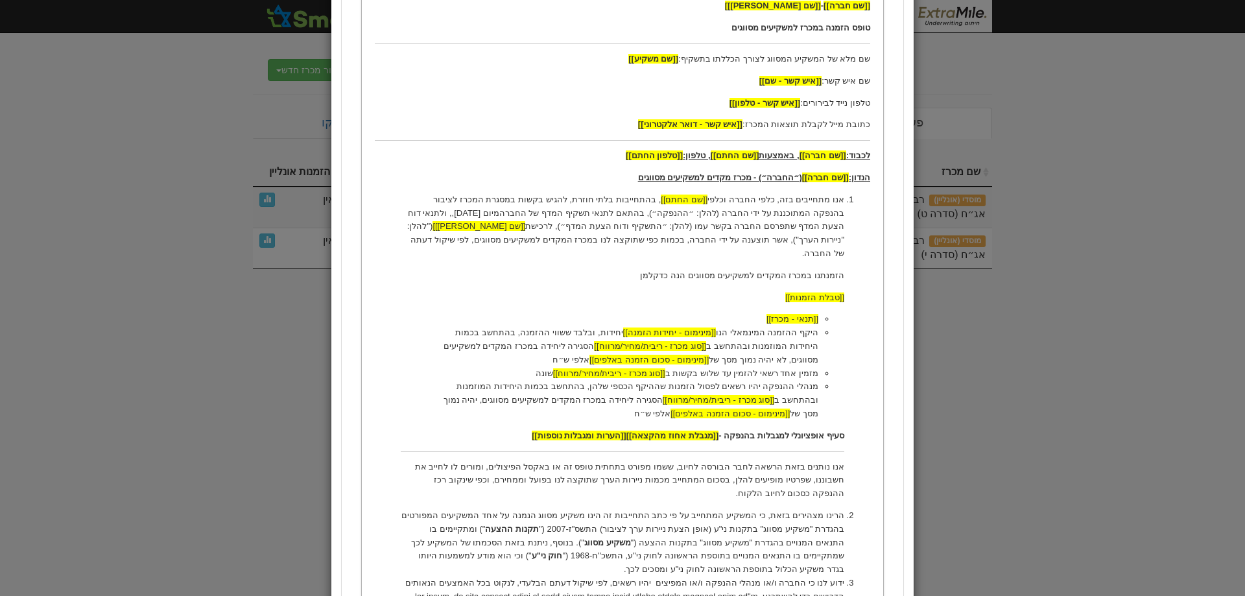
click at [601, 211] on p "אנו מתחייבים בזה, כלפי החברה וכלפי [[שם החתם]] , בהתחייבות בלתי חוזרת, להגיש בק…" at bounding box center [623, 226] width 444 height 67
click at [530, 213] on p "אנו מתחייבים בזה, כלפי החברה וכלפי [[שם החתם]] , בהתחייבות בלתי חוזרת, להגיש בק…" at bounding box center [623, 226] width 444 height 67
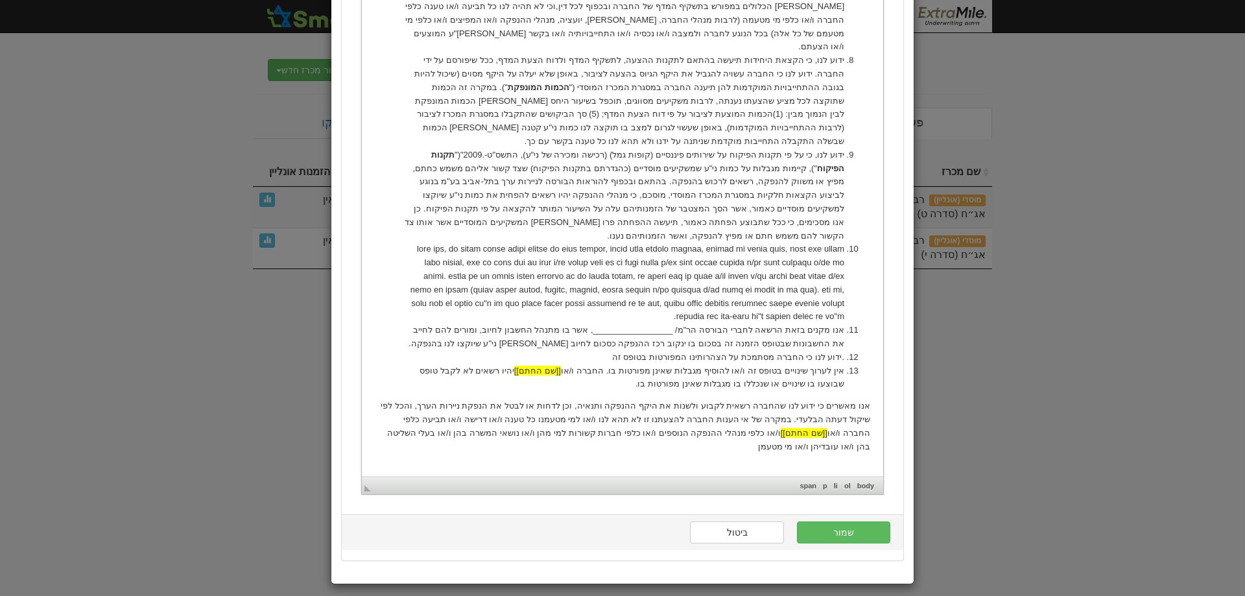
scroll to position [1231, 0]
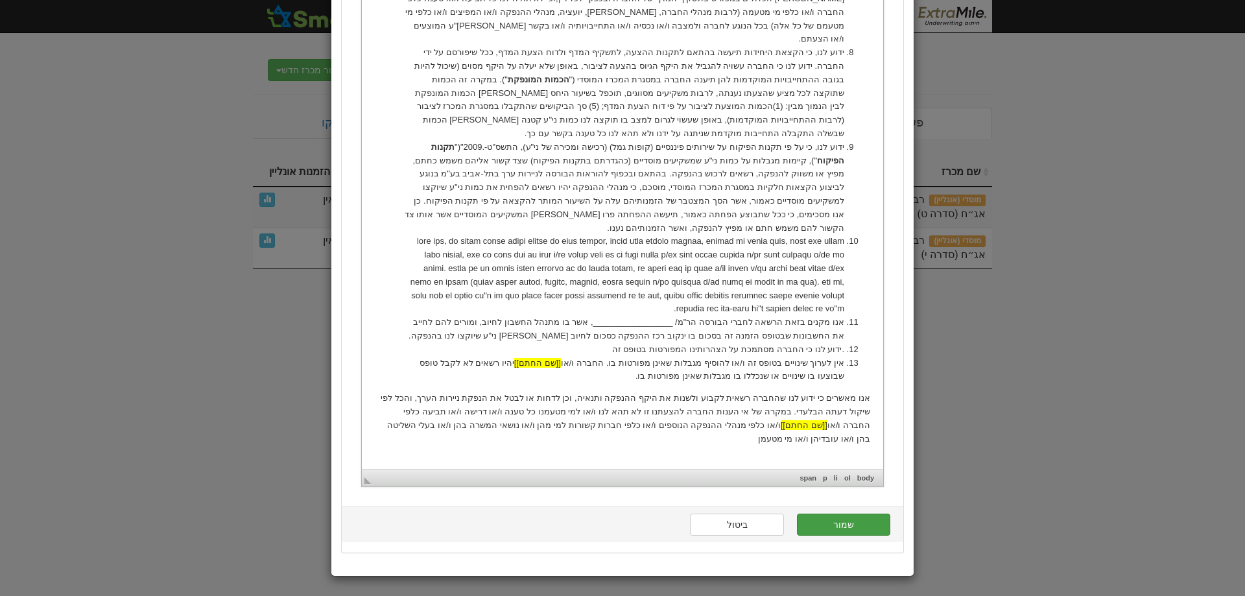
click at [872, 531] on button "שמור" at bounding box center [843, 525] width 93 height 22
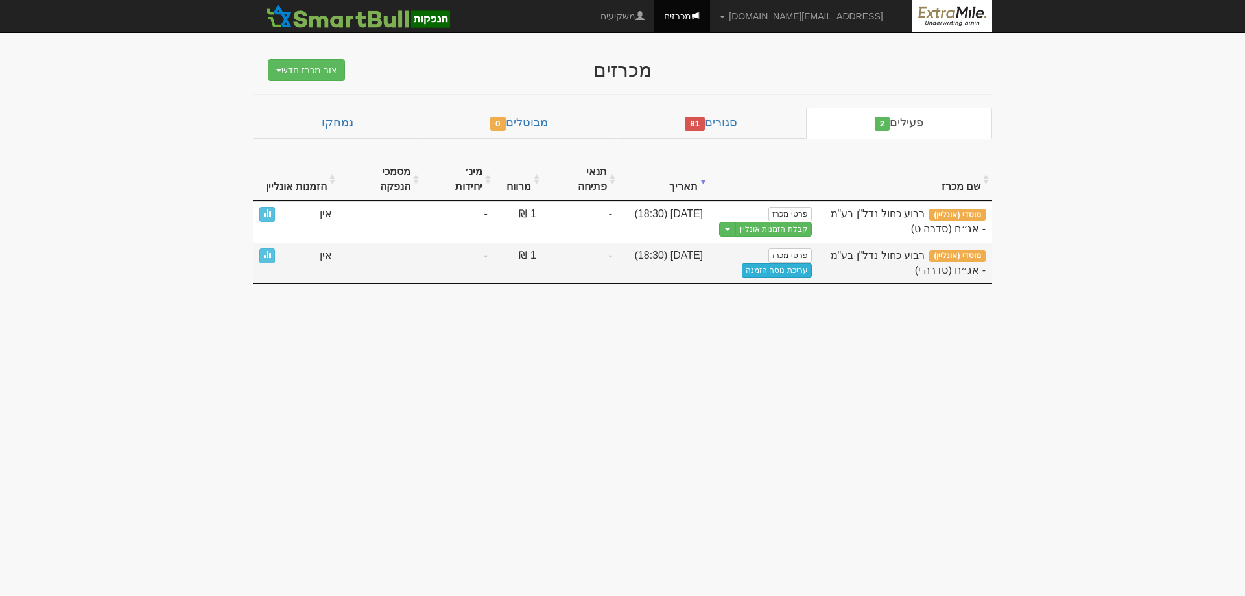
click at [778, 263] on link "עריכת נוסח הזמנה" at bounding box center [777, 270] width 70 height 14
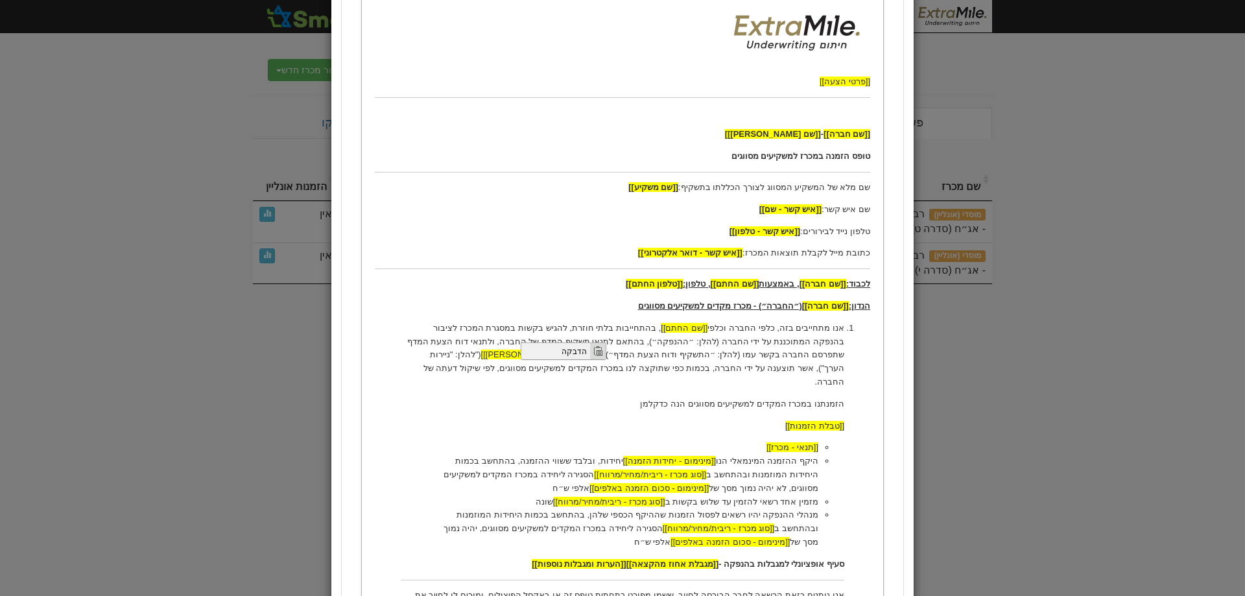
click at [578, 350] on span "הדבקה" at bounding box center [555, 350] width 69 height 16
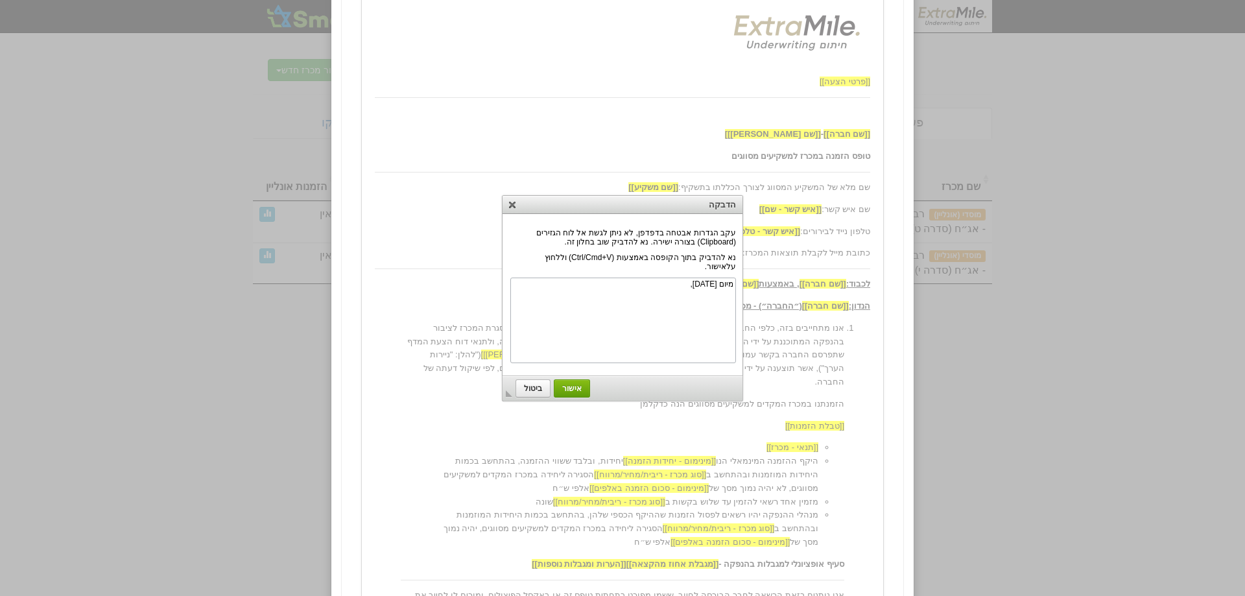
click at [575, 390] on span "אישור" at bounding box center [572, 388] width 35 height 9
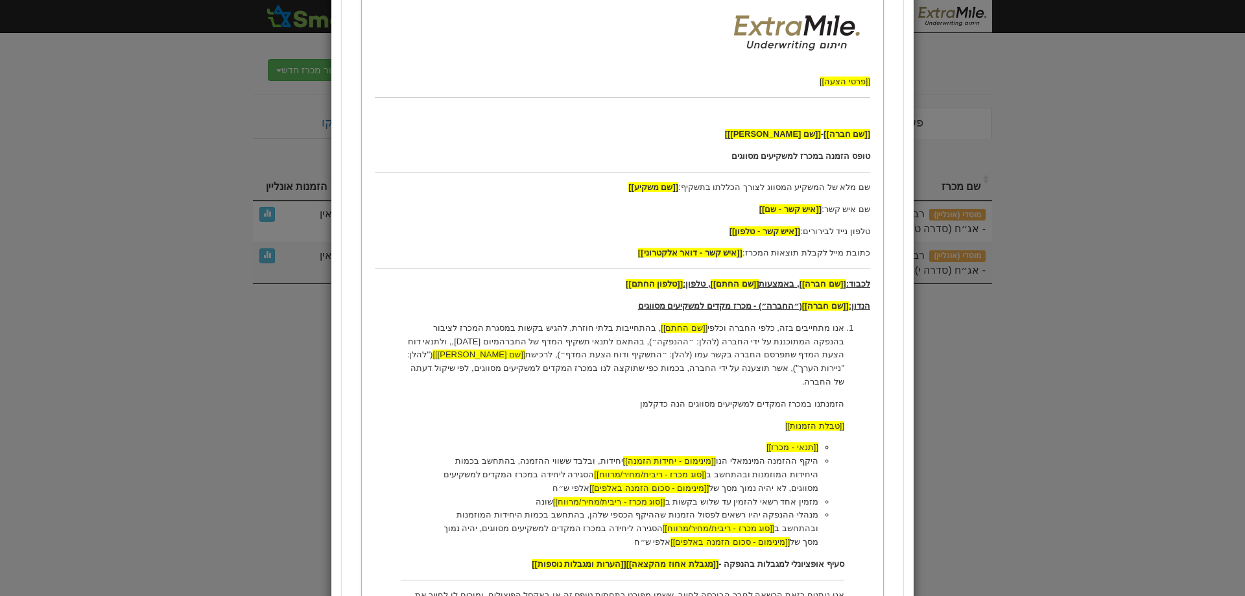
click at [600, 340] on p "אנו מתחייבים בזה, כלפי החברה וכלפי [[שם החתם]] , בהתחייבות בלתי חוזרת, להגיש בק…" at bounding box center [623, 355] width 444 height 67
click at [533, 342] on p "אנו מתחייבים בזה, כלפי החברה וכלפי [[שם החתם]] , בהתחייבות בלתי חוזרת, להגיש בק…" at bounding box center [623, 355] width 444 height 67
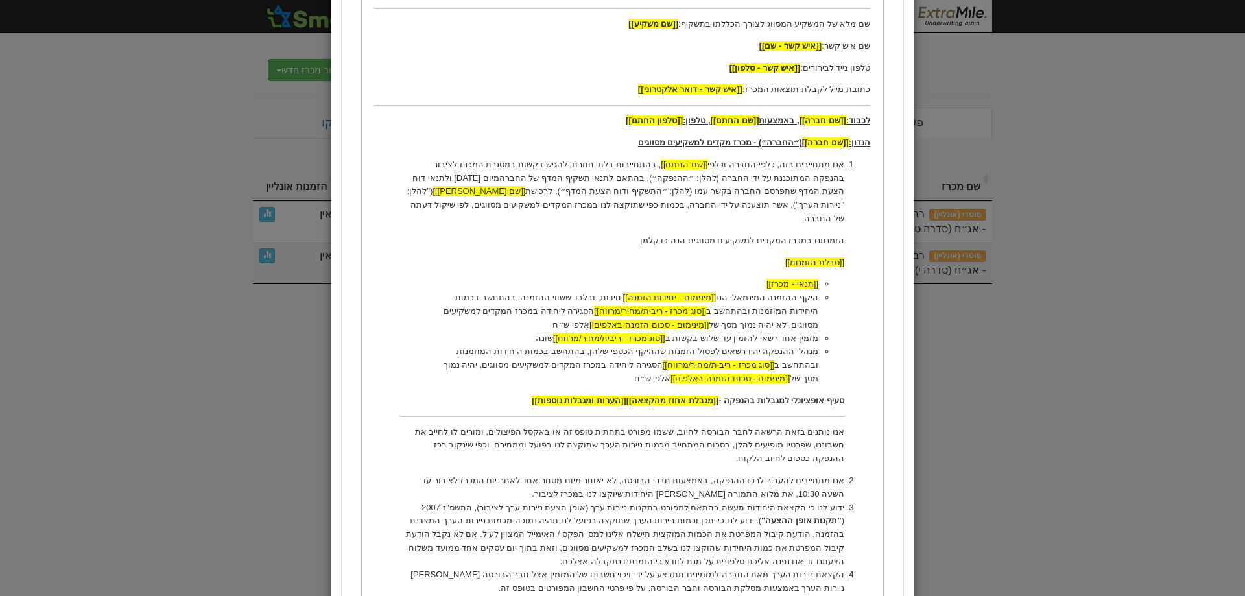
scroll to position [519, 0]
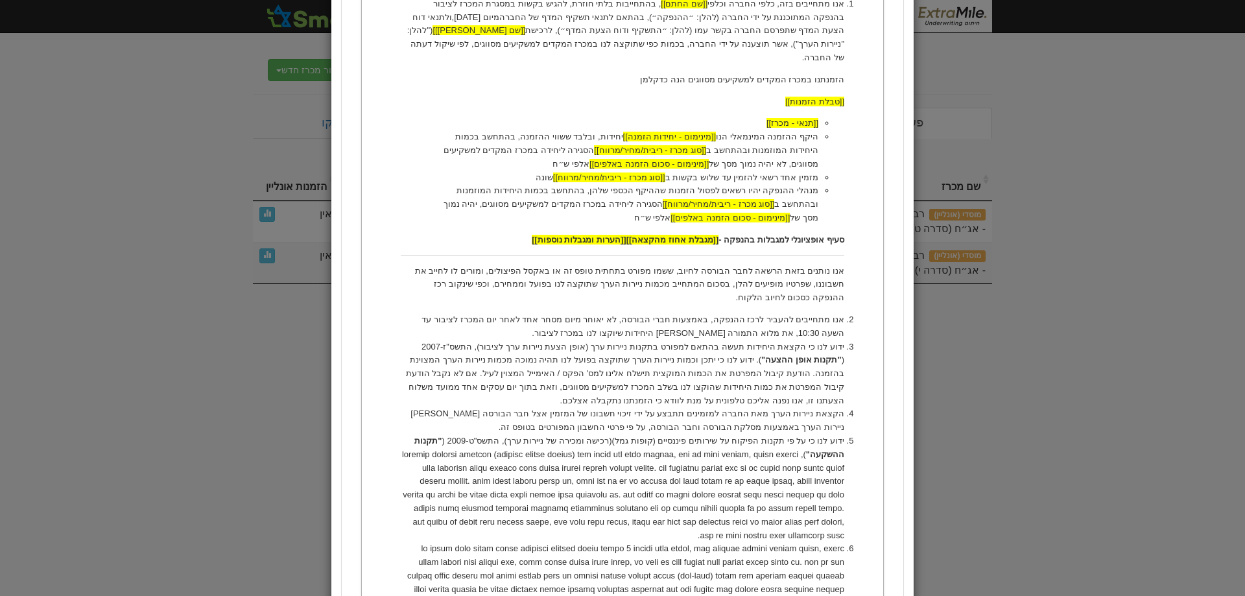
click at [804, 341] on li "ידוע לנו כי הקצאת היחידות תעשה בהתאם למפורט בתקנות ניירות ערך (אופן הצעת ניירות…" at bounding box center [623, 374] width 444 height 67
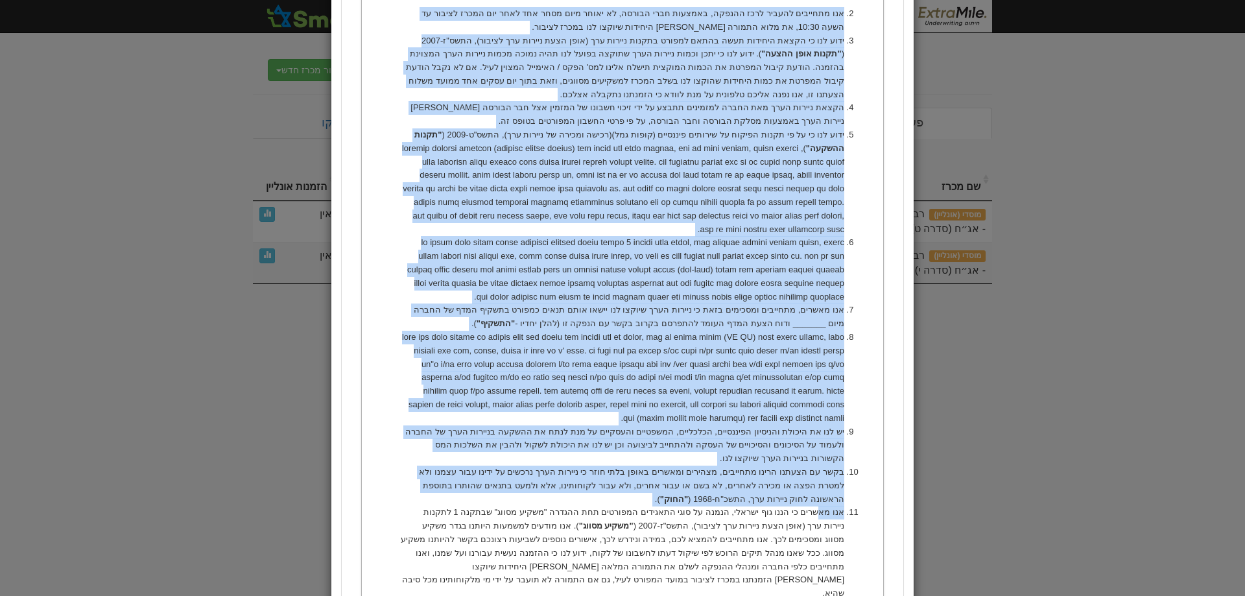
scroll to position [941, 0]
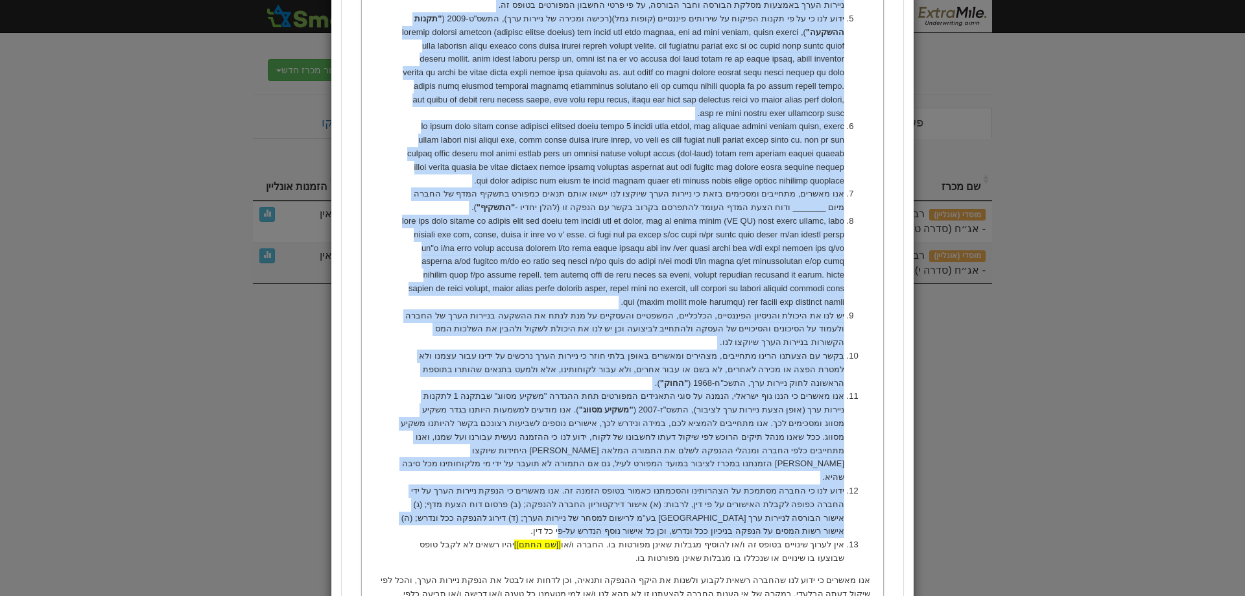
drag, startPoint x: 845, startPoint y: -131, endPoint x: 725, endPoint y: 488, distance: 631.1
click at [725, 488] on ol "אנו מתחייבים בזה, כלפי החברה וכלפי [[שם החתם]] , בהתחייבות בלתי חוזרת, להגיש בק…" at bounding box center [623, 70] width 496 height 990
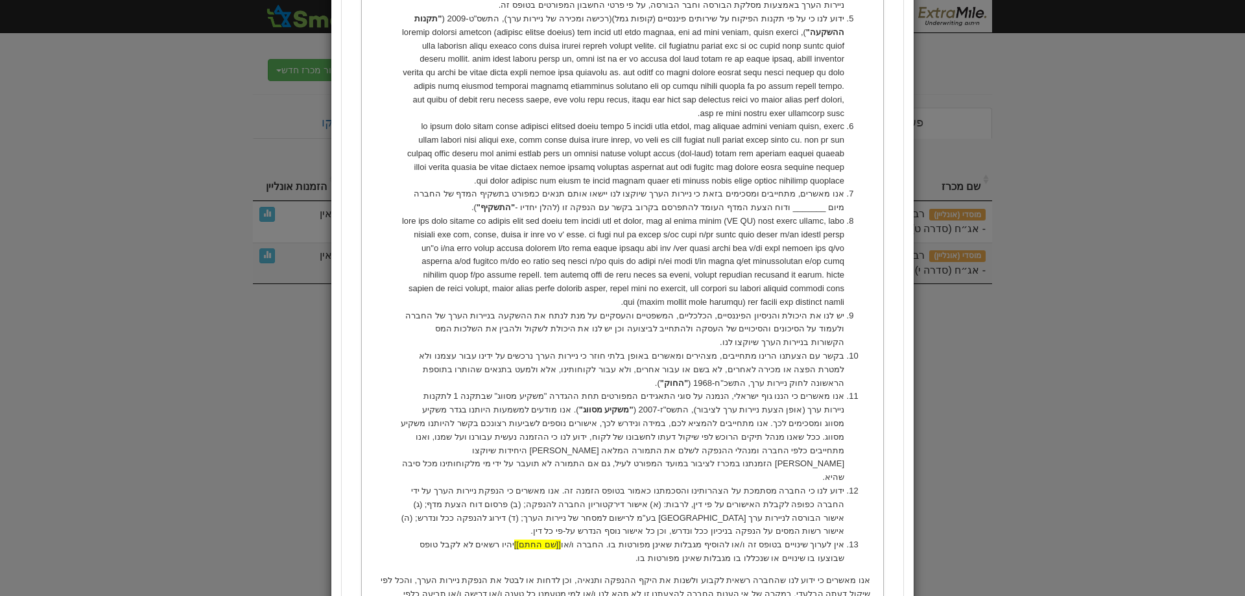
scroll to position [570, 0]
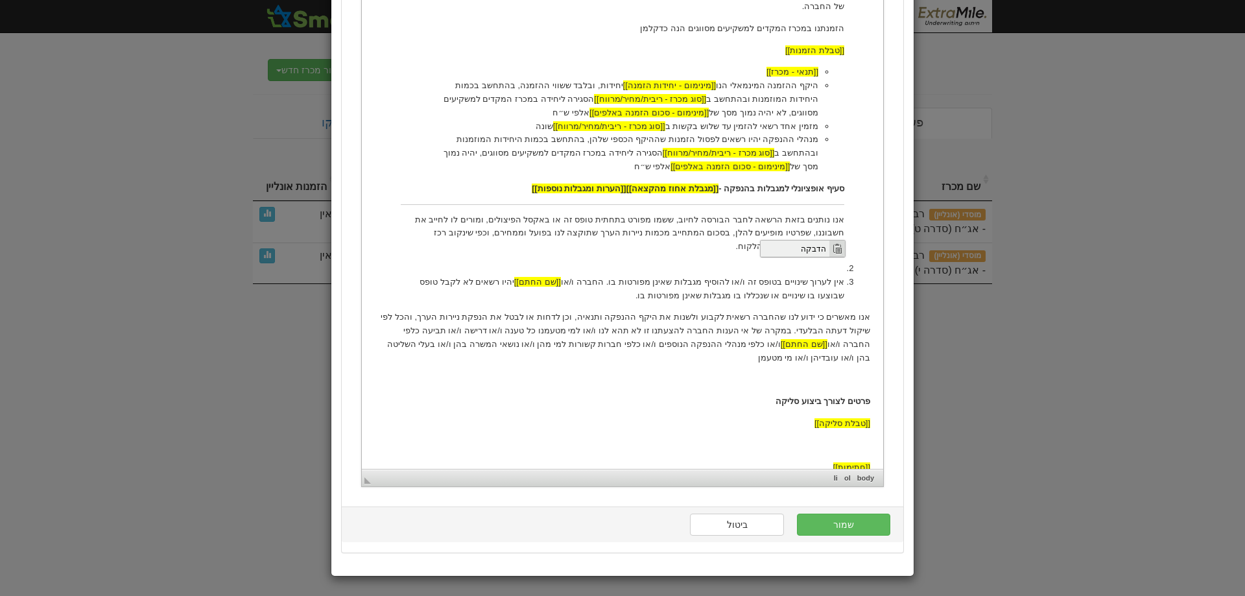
click at [817, 248] on span "הדבקה" at bounding box center [794, 248] width 69 height 16
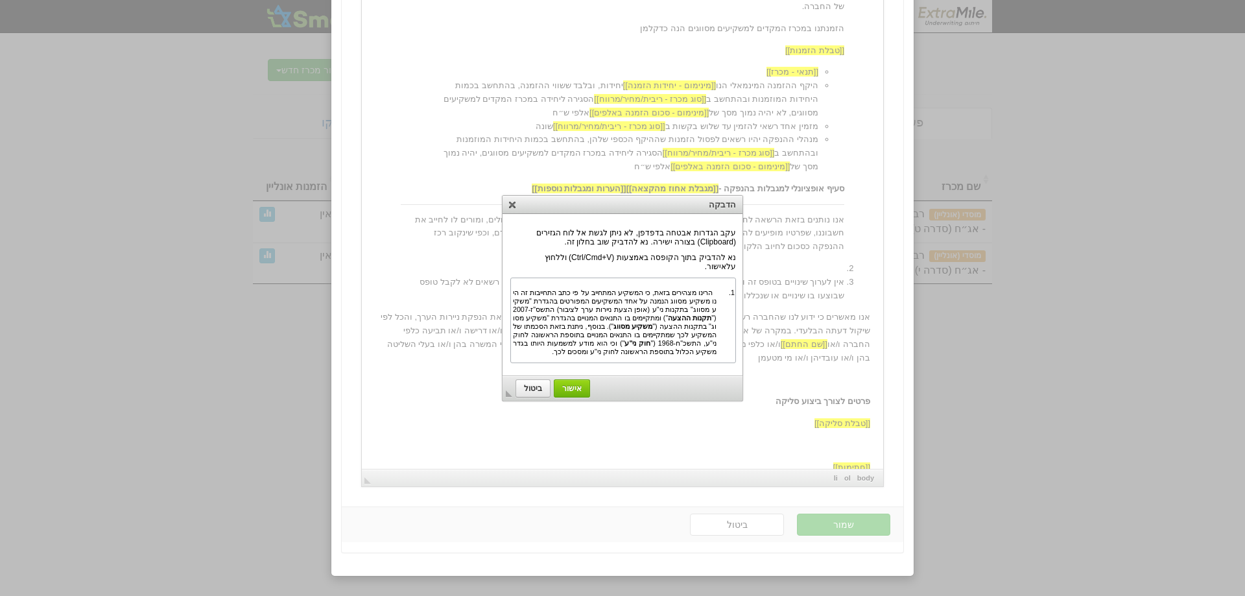
scroll to position [0, 0]
click at [577, 389] on span "אישור" at bounding box center [572, 388] width 35 height 9
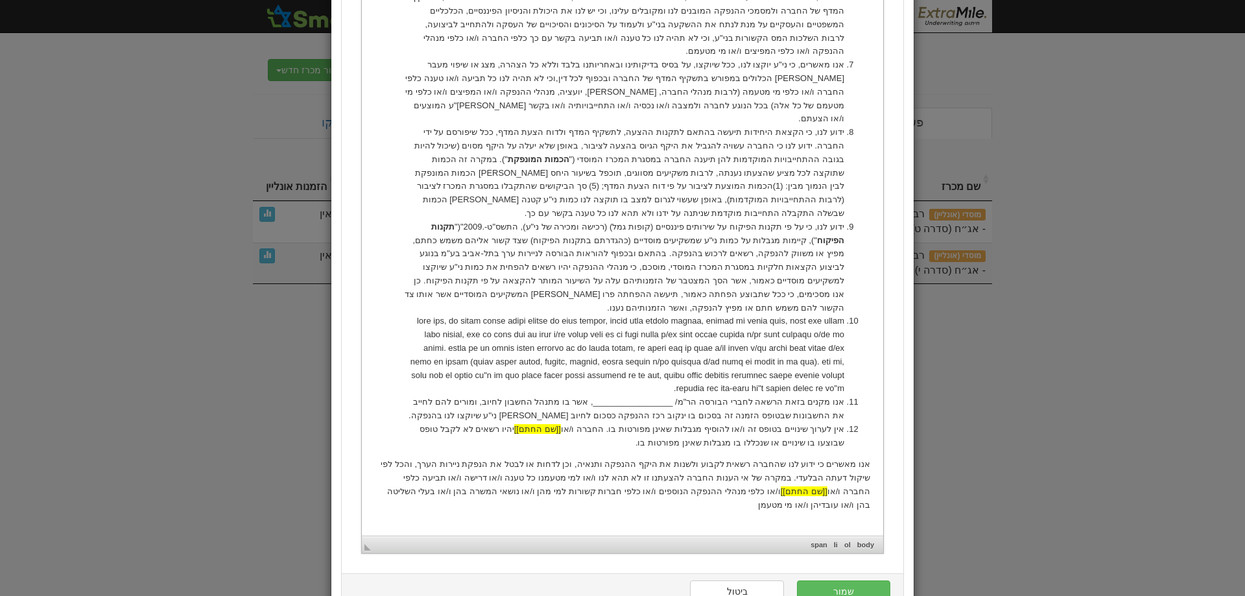
scroll to position [1154, 0]
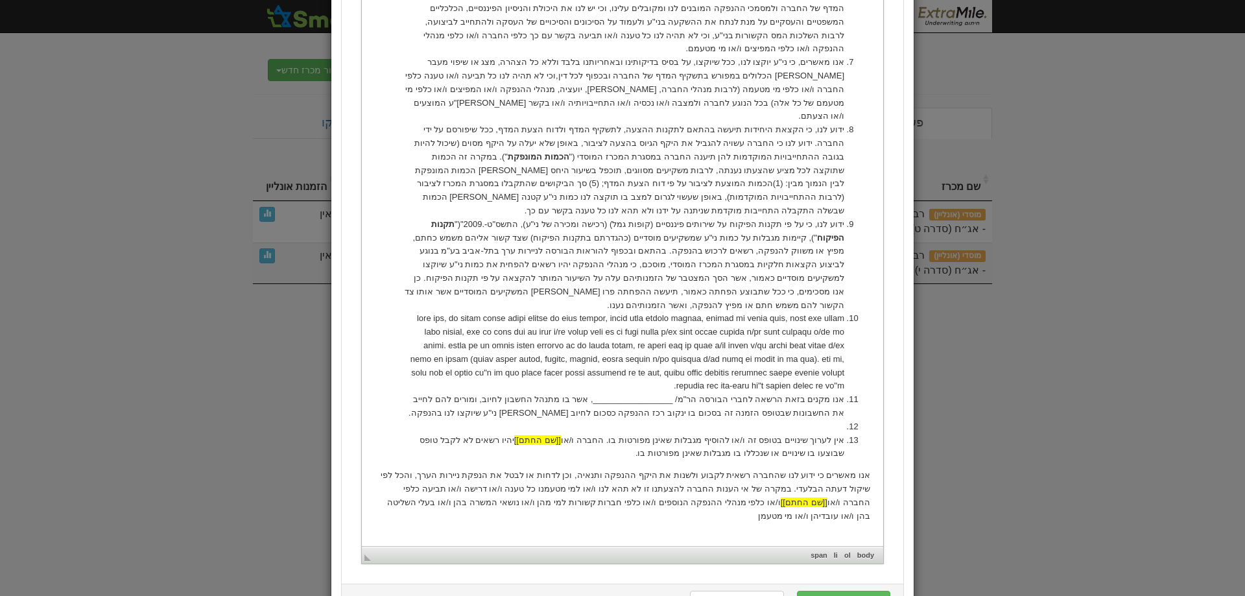
click at [833, 420] on li at bounding box center [623, 427] width 444 height 14
click at [802, 326] on span "הדבקה" at bounding box center [786, 328] width 69 height 16
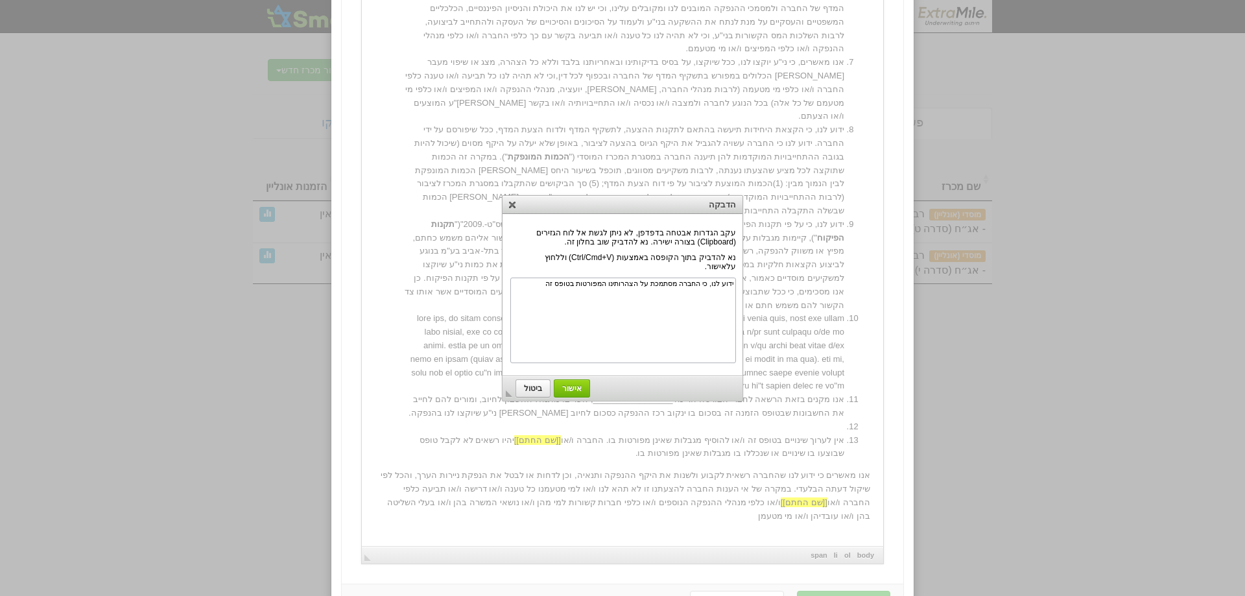
scroll to position [0, 0]
click at [574, 390] on span "אישור" at bounding box center [572, 388] width 35 height 9
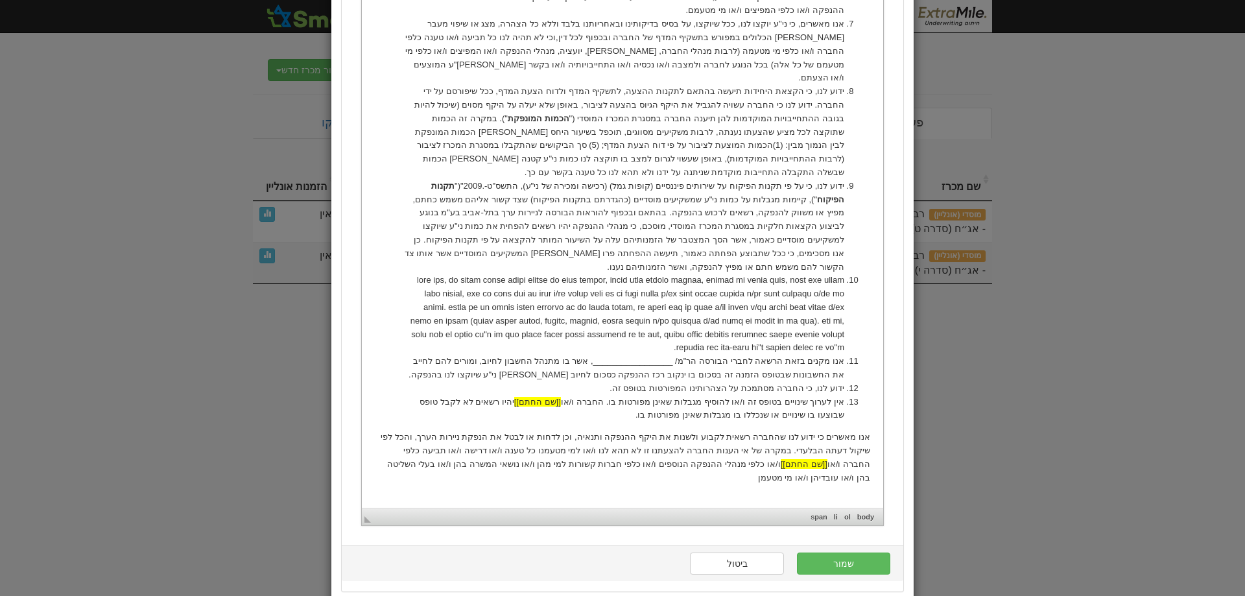
scroll to position [1219, 0]
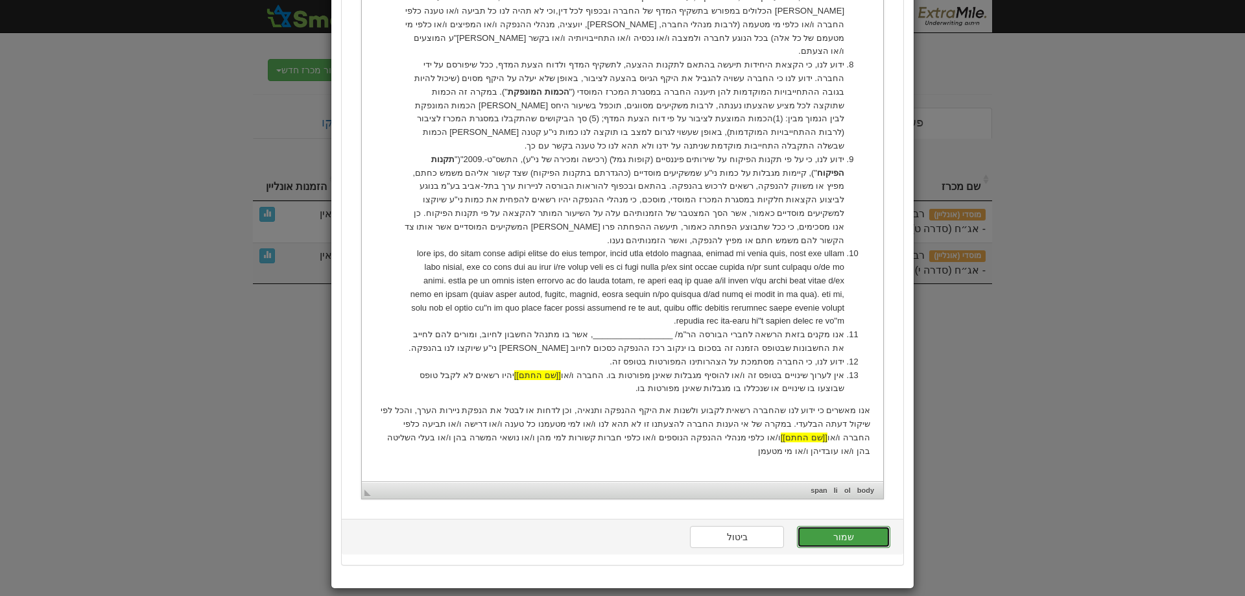
click at [848, 540] on button "שמור" at bounding box center [843, 537] width 93 height 22
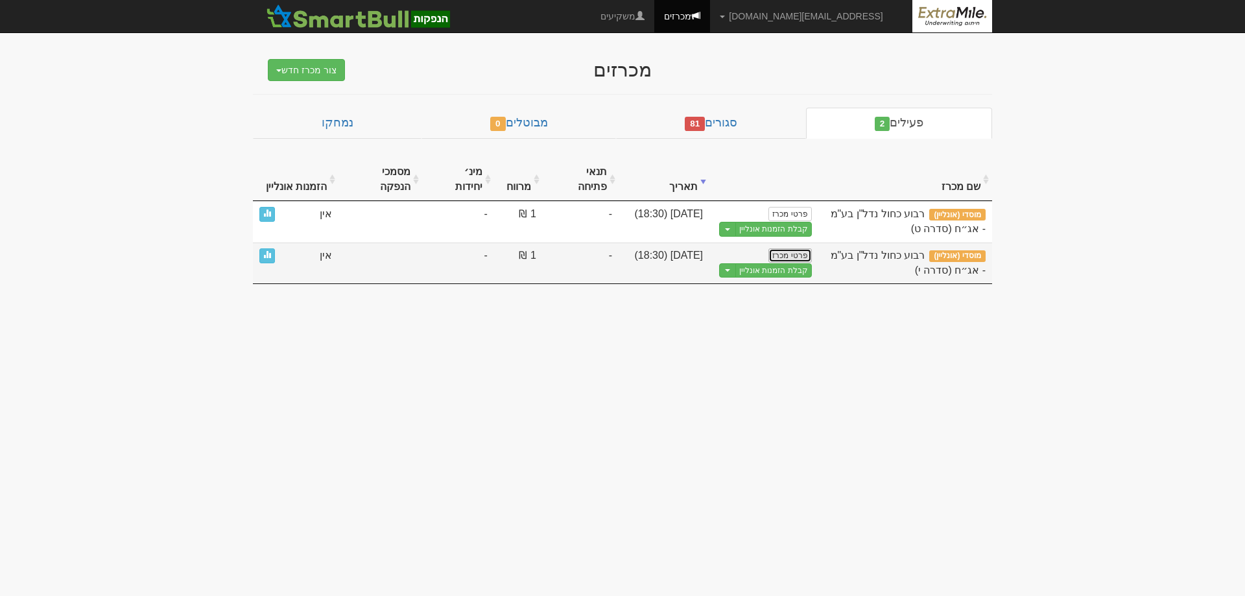
click at [790, 248] on link "פרטי מכרז" at bounding box center [790, 255] width 43 height 14
click at [732, 263] on button "Toggle Dropdown" at bounding box center [727, 270] width 17 height 15
click at [749, 300] on link "עריכת נוסח הזמנה" at bounding box center [749, 308] width 123 height 17
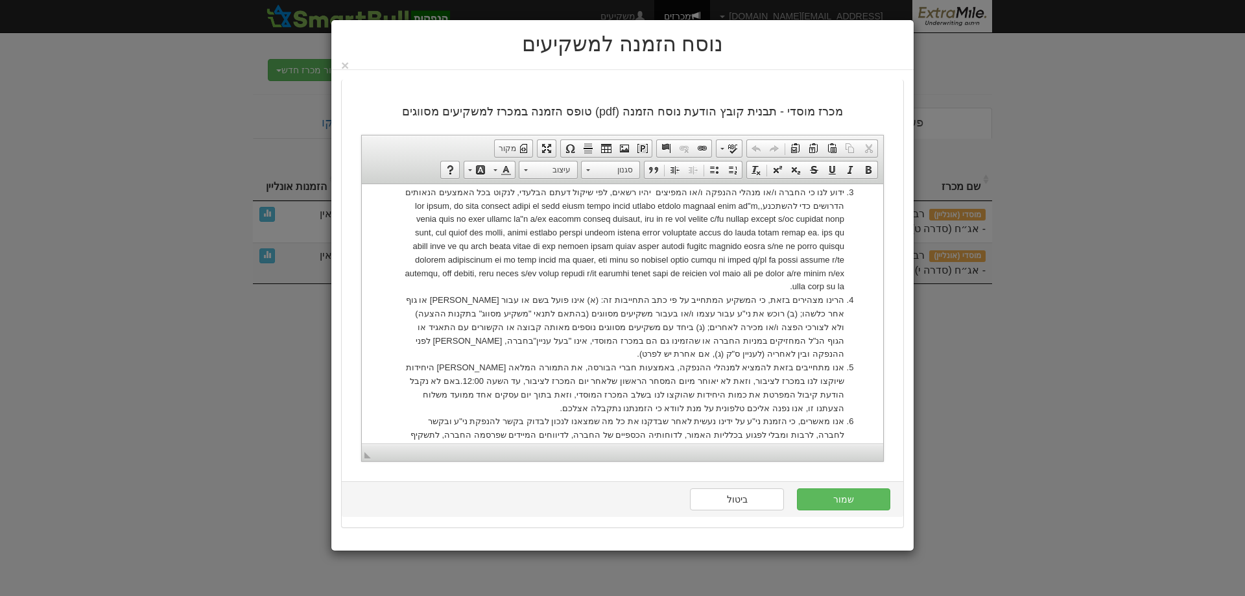
scroll to position [778, 0]
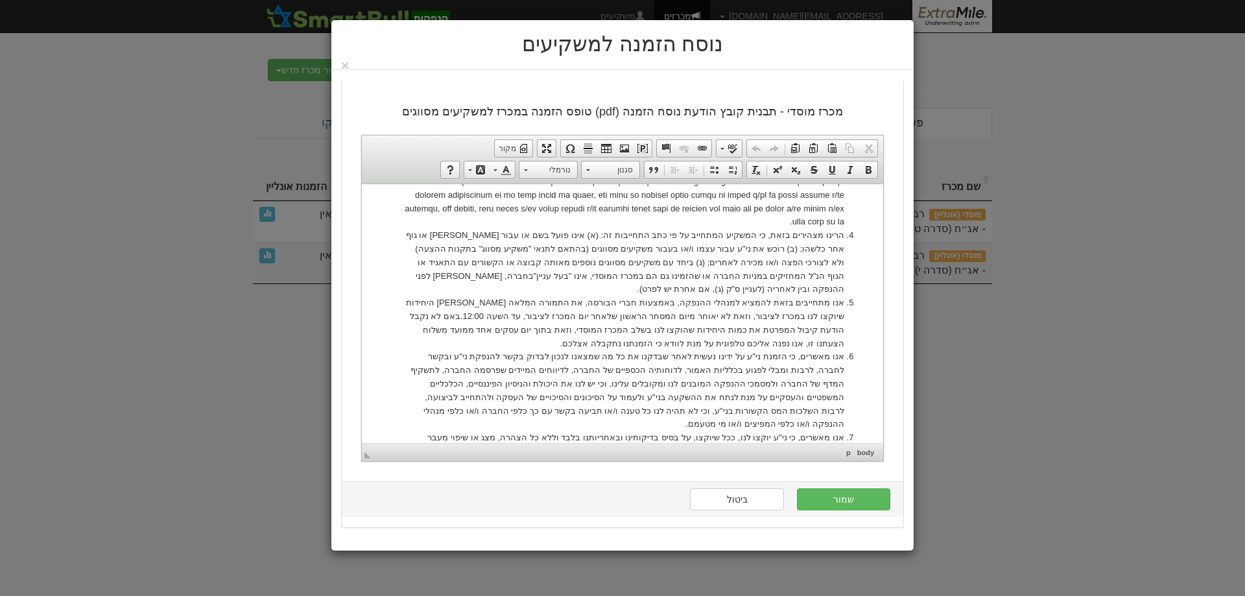
click at [496, 371] on body "[[פרטי הצעה]] [[שם חברה]] - [[שם נייר מונפק]] טופס הזמנה במכרז למשקיעים מסווגים…" at bounding box center [623, 223] width 496 height 1611
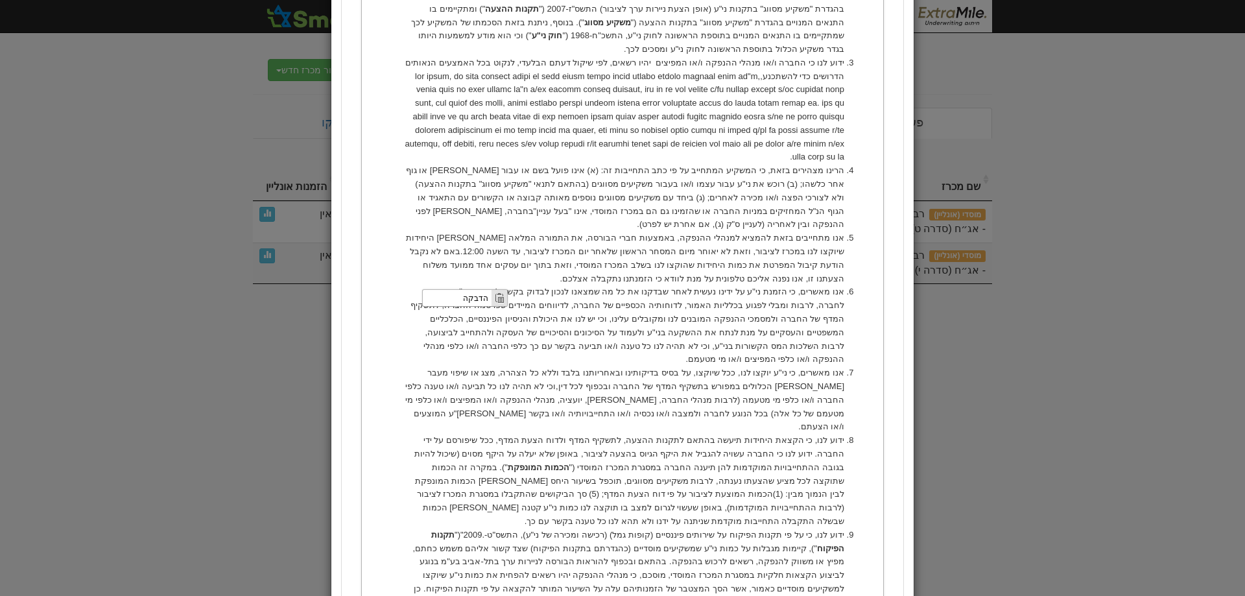
scroll to position [0, 0]
click at [474, 300] on span "הדבקה" at bounding box center [456, 297] width 69 height 16
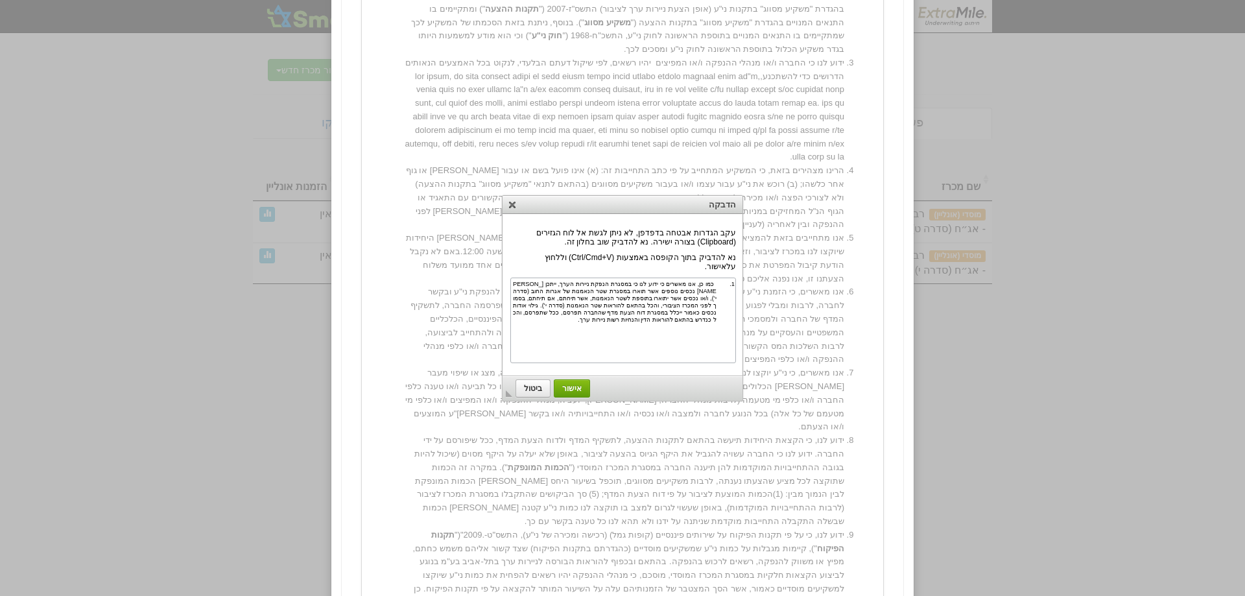
click at [570, 387] on span "אישור" at bounding box center [572, 388] width 35 height 9
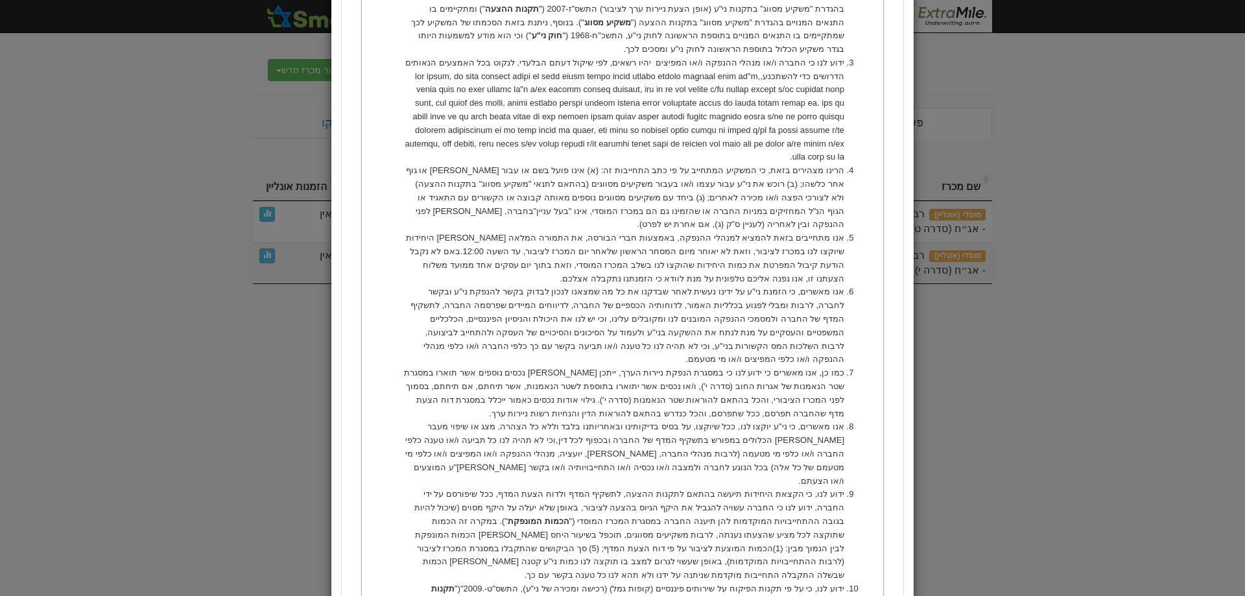
click at [844, 366] on li "כמו כן, אנו מאשרים כי ידוע לנו כי במסגרת הנפקת ניירות הערך, ייתכן [PERSON_NAME]…" at bounding box center [623, 393] width 444 height 54
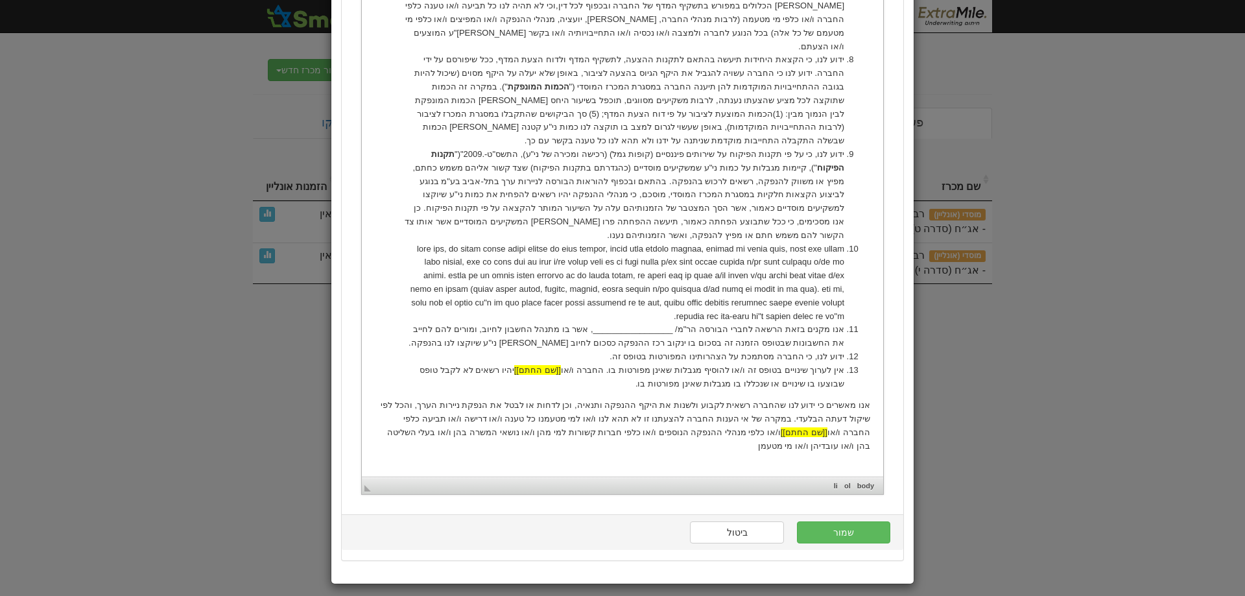
scroll to position [1286, 0]
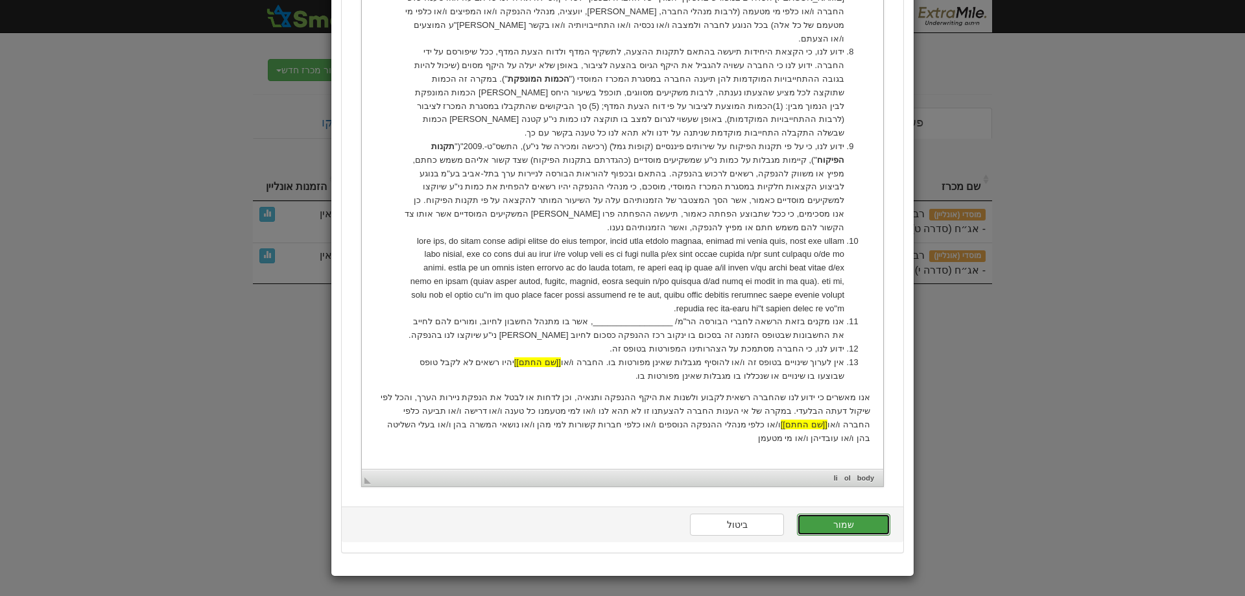
click at [846, 527] on button "שמור" at bounding box center [843, 525] width 93 height 22
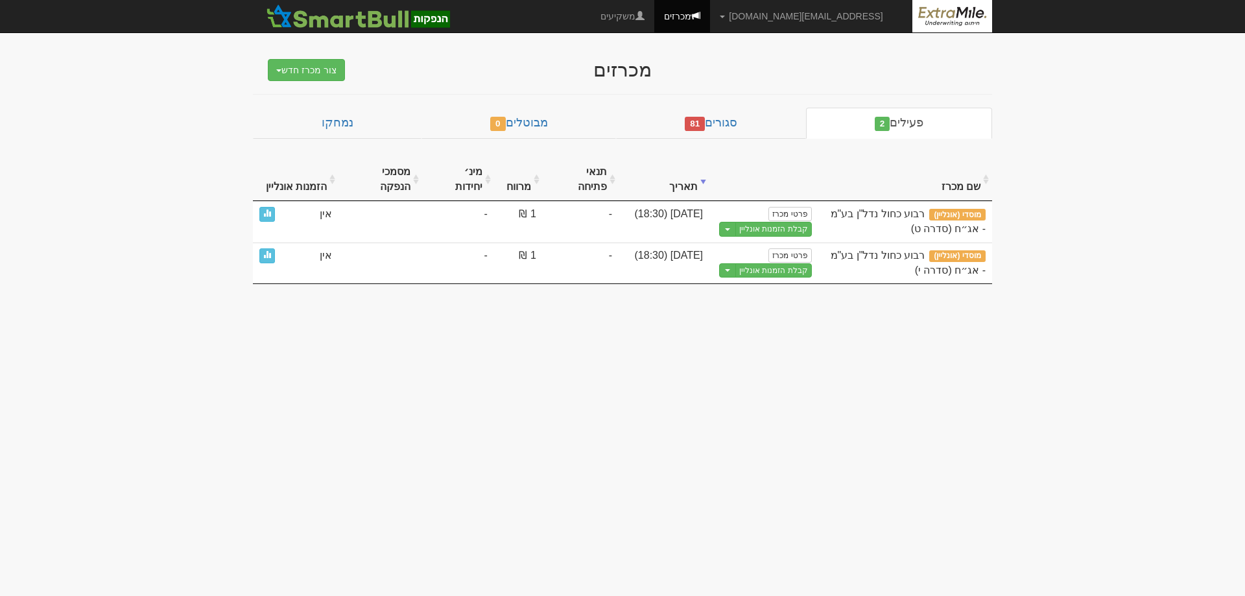
drag, startPoint x: 1169, startPoint y: 1, endPoint x: 1171, endPoint y: 146, distance: 144.7
click at [1171, 146] on body "gilad@extramile-ur.co.il הגדרות חשבונות הנפקה תבניות הודעות קיבול" at bounding box center [622, 298] width 1245 height 596
click at [1105, 141] on body "gilad@extramile-ur.co.il הגדרות חשבונות הנפקה תבניות הודעות קיבול" at bounding box center [622, 298] width 1245 height 596
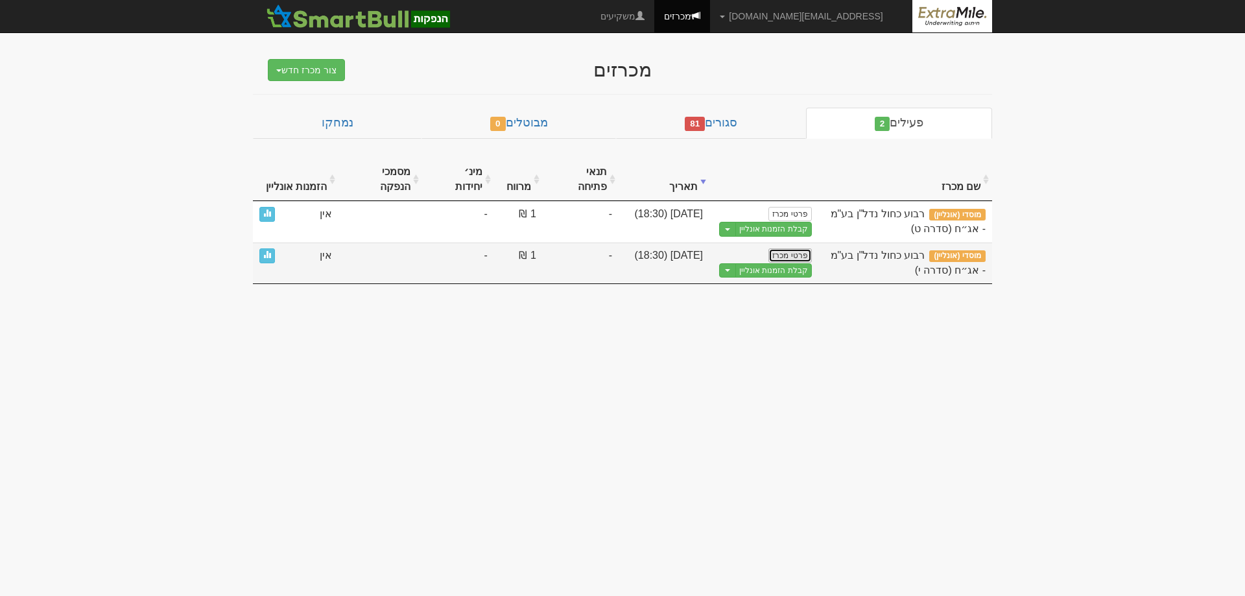
click at [786, 248] on link "פרטי מכרז" at bounding box center [790, 255] width 43 height 14
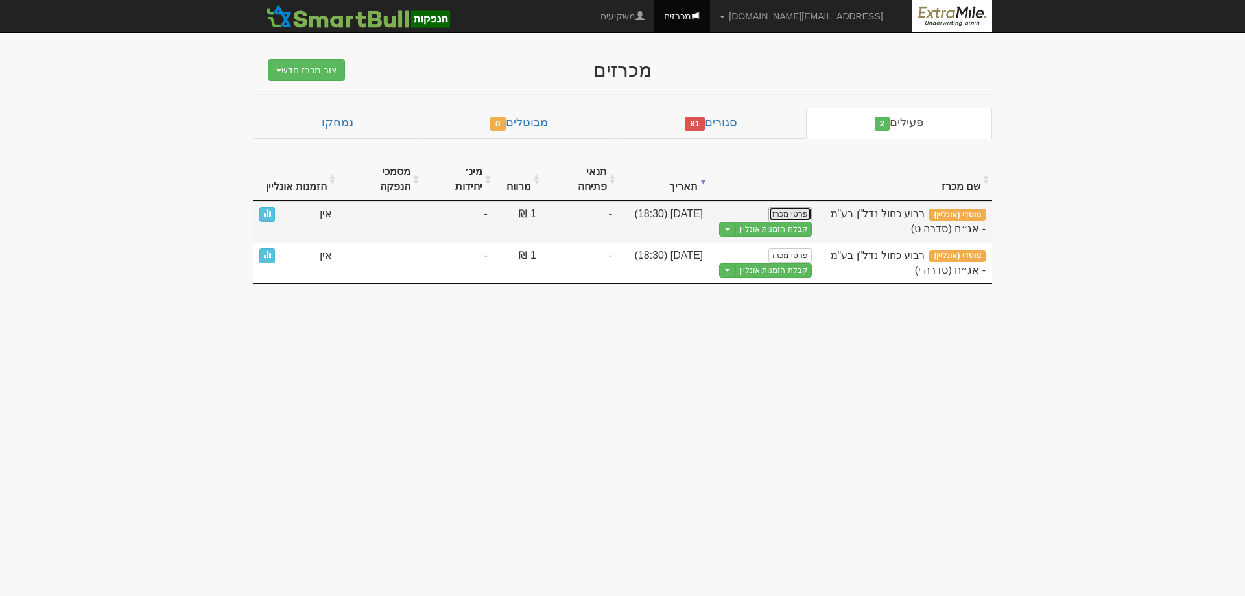
click at [799, 207] on link "פרטי מכרז" at bounding box center [790, 214] width 43 height 14
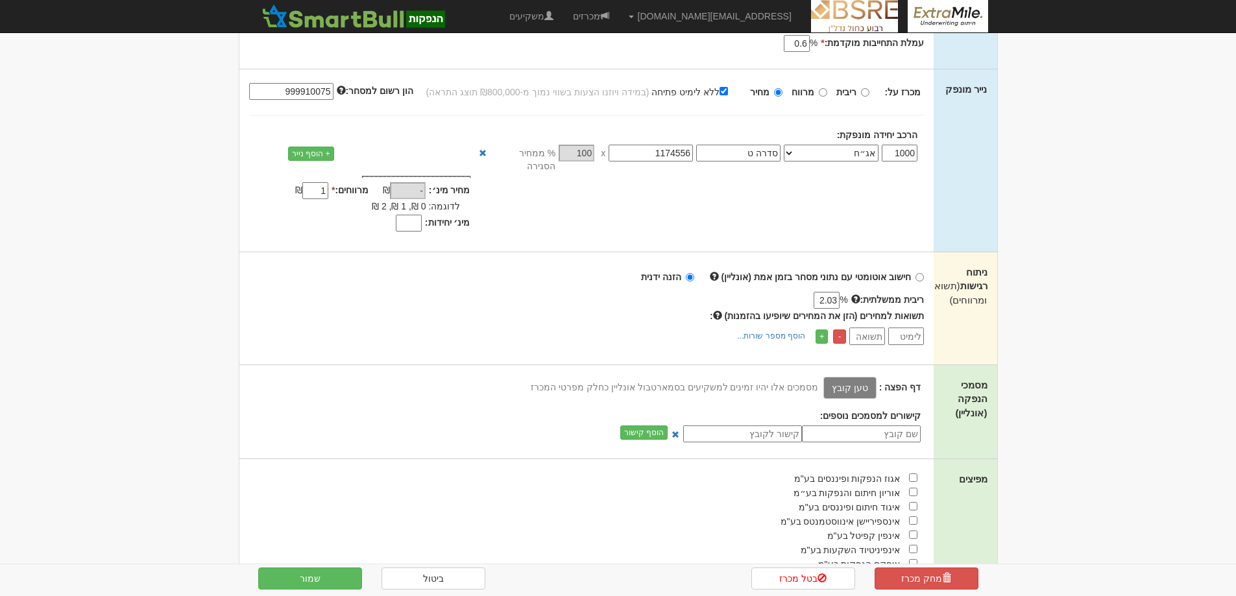
scroll to position [259, 0]
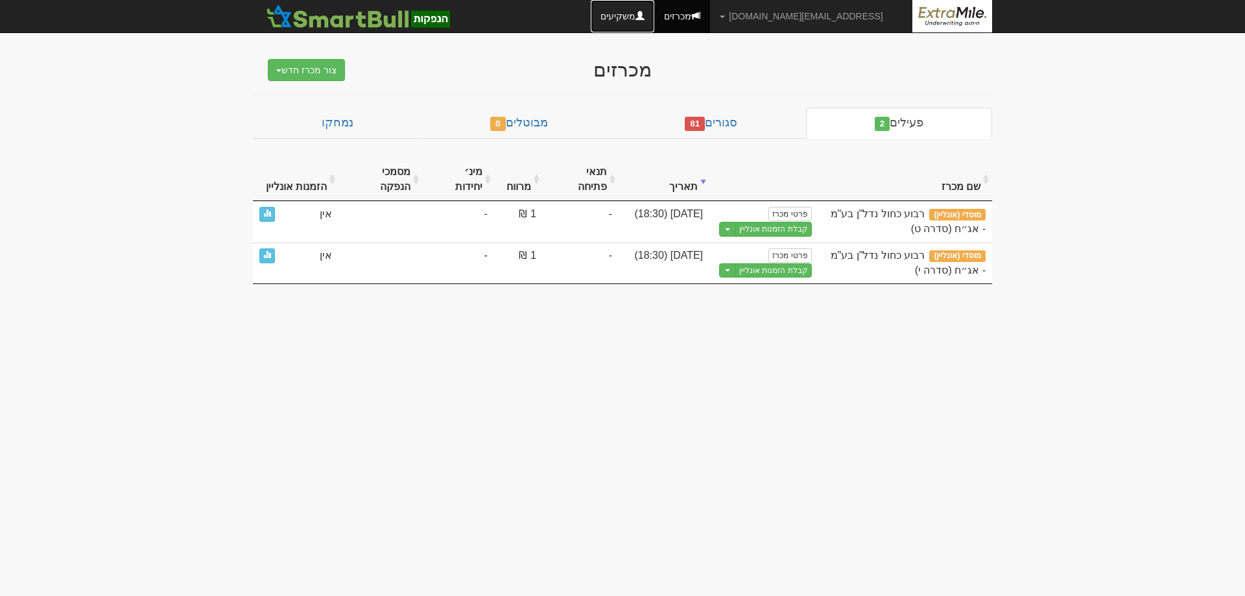
click at [654, 15] on link "משקיעים" at bounding box center [623, 16] width 64 height 32
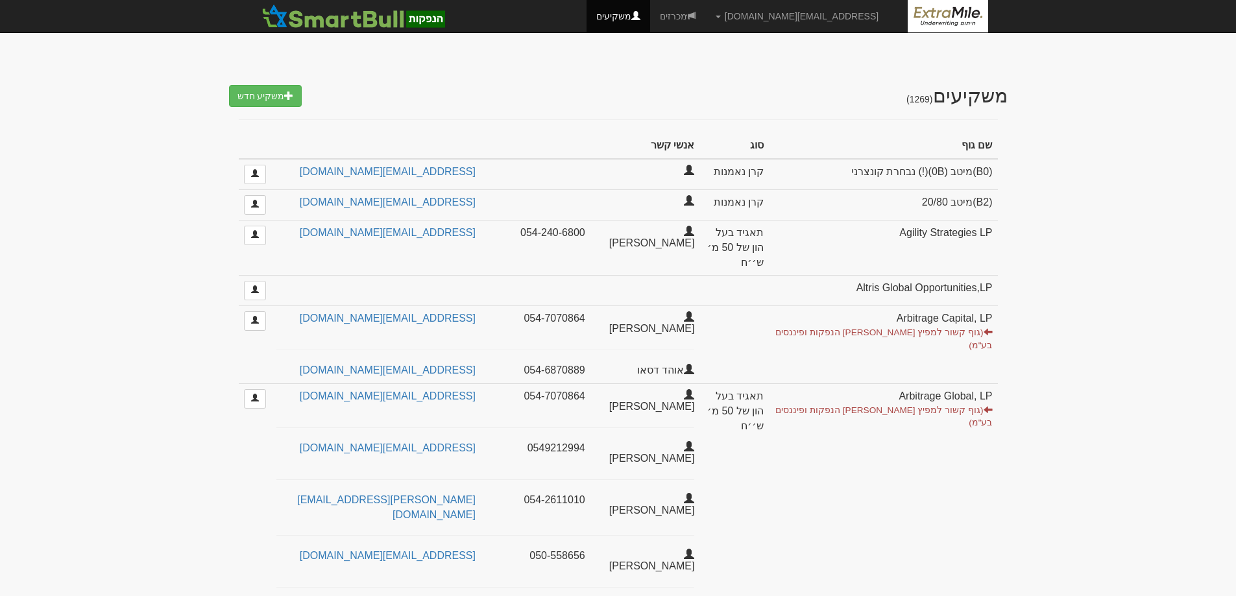
select select "25"
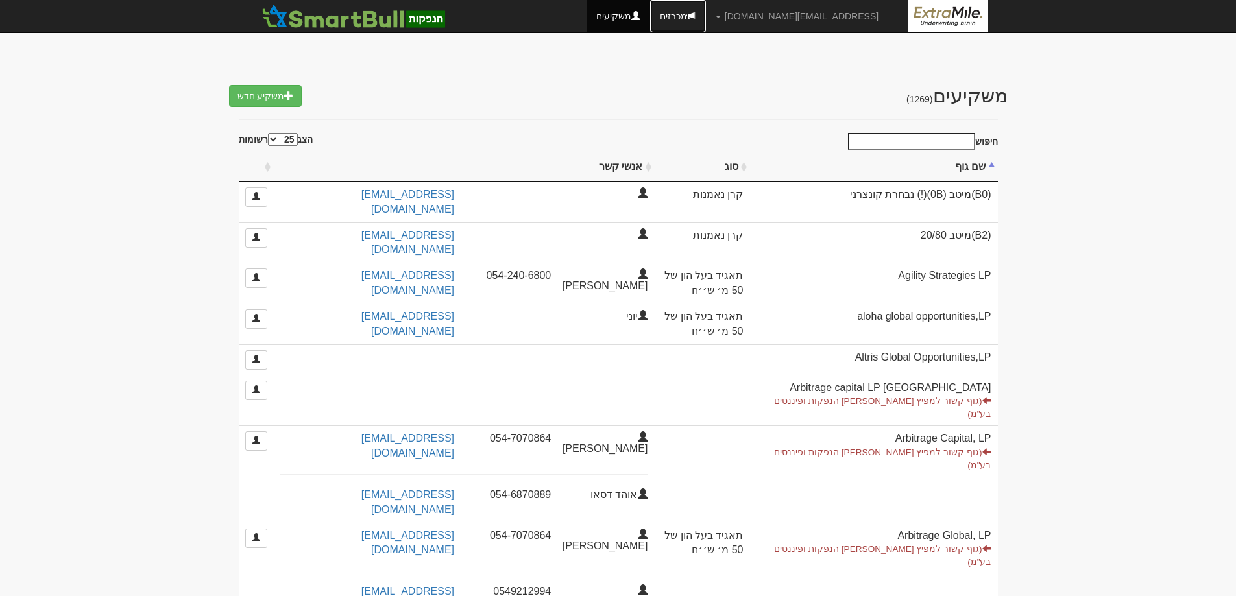
click at [706, 14] on link "מכרזים" at bounding box center [678, 16] width 56 height 32
